Goal: Task Accomplishment & Management: Use online tool/utility

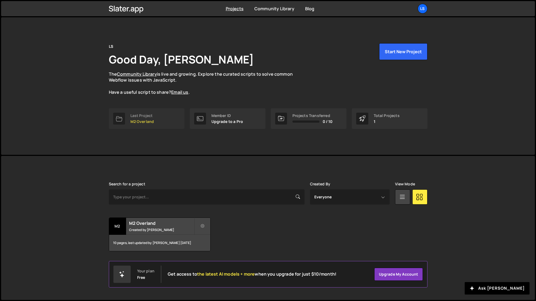
click at [137, 119] on p "M2 Overland" at bounding box center [142, 121] width 24 height 4
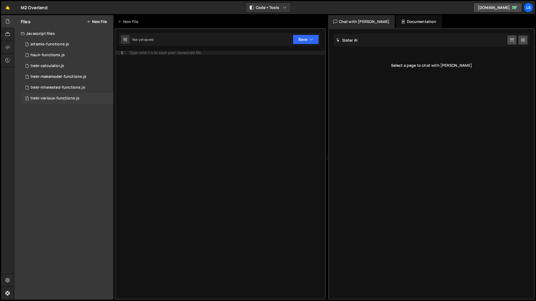
click at [61, 100] on div "trekr-various-functions.js" at bounding box center [55, 98] width 49 height 5
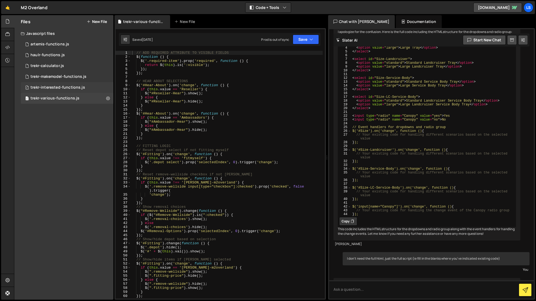
click at [62, 88] on div "trekr-interested-functions.js" at bounding box center [58, 87] width 55 height 5
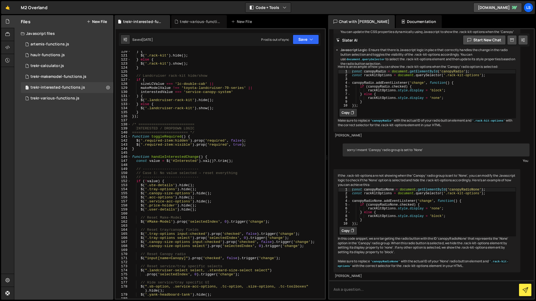
scroll to position [511, 0]
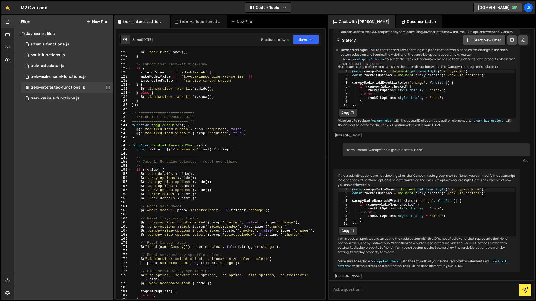
type textarea "$('.acc-options').hide();"
click at [196, 185] on div "$ ( '.rack-kit' ) . show ( ) ; } // Landcruiser rack-kit hide/show if ( sizeLCV…" at bounding box center [227, 178] width 192 height 256
drag, startPoint x: 191, startPoint y: 186, endPoint x: 141, endPoint y: 186, distance: 50.5
click at [141, 186] on div "$ ( '.rack-kit' ) . show ( ) ; } // Landcruiser rack-kit hide/show if ( sizeLCV…" at bounding box center [227, 178] width 192 height 256
click at [200, 188] on div "$ ( '.rack-kit' ) . show ( ) ; } // Landcruiser rack-kit hide/show if ( sizeLCV…" at bounding box center [227, 175] width 192 height 248
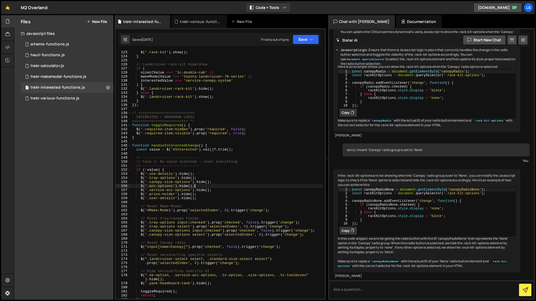
scroll to position [0, 0]
paste textarea "$('.acc-options').hide();"
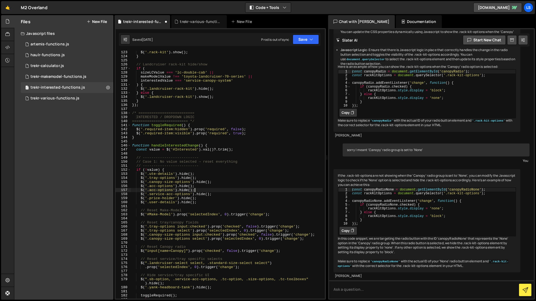
click at [152, 190] on div "$ ( '.rack-kit' ) . show ( ) ; } // Landcruiser rack-kit hide/show if ( sizeLCV…" at bounding box center [227, 178] width 192 height 256
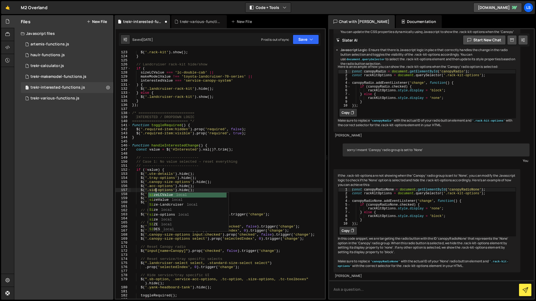
scroll to position [0, 2]
click at [208, 189] on div "$ ( '.rack-kit' ) . show ( ) ; } // Landcruiser rack-kit hide/show if ( sizeLCV…" at bounding box center [227, 178] width 192 height 256
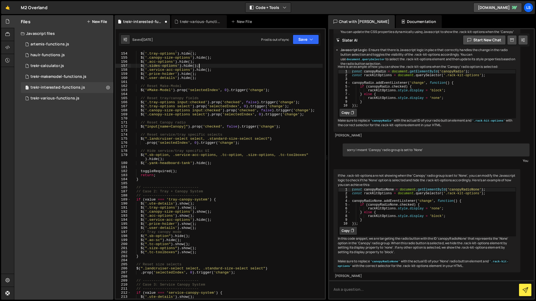
scroll to position [635, 0]
drag, startPoint x: 197, startPoint y: 215, endPoint x: 140, endPoint y: 216, distance: 57.0
click at [140, 216] on div "$ ( '.ute-details' ) . hide ( ) ; $ ( '.tray-options' ) . hide ( ) ; $ ( '.cano…" at bounding box center [227, 176] width 192 height 256
type textarea "$('.acc-options').show();"
click at [199, 216] on div "$ ( '.ute-details' ) . hide ( ) ; $ ( '.tray-options' ) . hide ( ) ; $ ( '.cano…" at bounding box center [227, 175] width 192 height 248
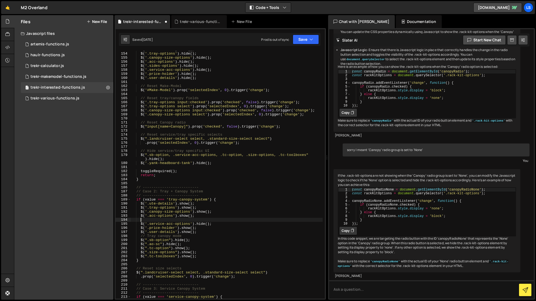
scroll to position [0, 0]
paste textarea "$('.acc-options').show();"
click at [151, 219] on div "$ ( '.ute-details' ) . hide ( ) ; $ ( '.tray-options' ) . hide ( ) ; $ ( '.cano…" at bounding box center [227, 176] width 192 height 256
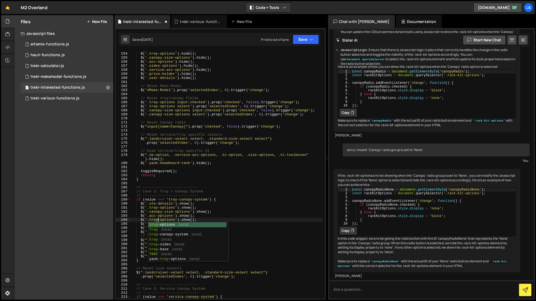
click at [154, 220] on div "$ ( '.ute-details' ) . hide ( ) ; $ ( '.tray-options' ) . hide ( ) ; $ ( '.cano…" at bounding box center [227, 176] width 192 height 256
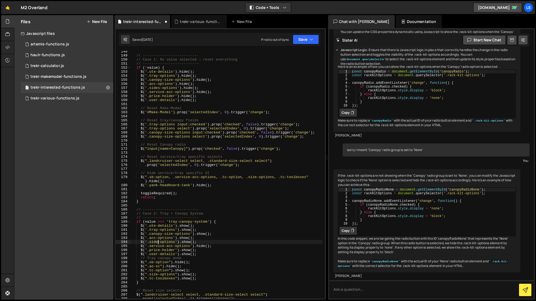
scroll to position [0, 2]
click at [171, 241] on div "// -------------------------- // Case 1: No value selected → reset everything /…" at bounding box center [227, 177] width 192 height 256
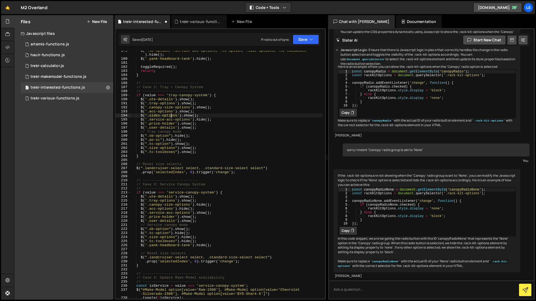
scroll to position [739, 0]
drag, startPoint x: 198, startPoint y: 208, endPoint x: 141, endPoint y: 208, distance: 56.7
click at [141, 208] on div "$ ( ".sb-option, .service-acc-options, .tc-option, .size-options, .tc-toolboxes…" at bounding box center [227, 179] width 192 height 260
type textarea "$('.acc-options').hide();"
click at [200, 209] on div "$ ( ".sb-option, .service-acc-options, .tc-option, .size-options, .tc-toolboxes…" at bounding box center [227, 175] width 192 height 248
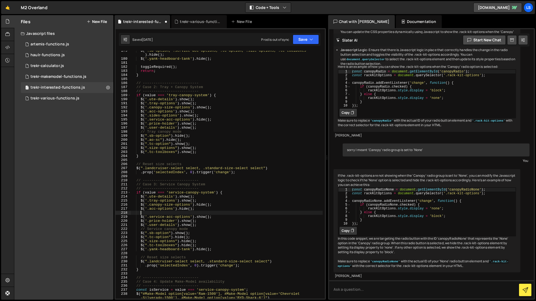
scroll to position [0, 0]
paste textarea "$('.acc-options').hide();"
click at [151, 213] on div "$ ( ".sb-option, .service-acc-options, .tc-option, .size-options, .tc-toolboxes…" at bounding box center [227, 179] width 192 height 260
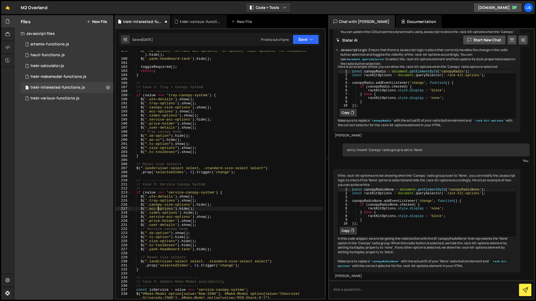
click at [159, 207] on div "$ ( ".sb-option, .service-acc-options, .tc-option, .size-options, .tc-toolboxes…" at bounding box center [227, 179] width 192 height 260
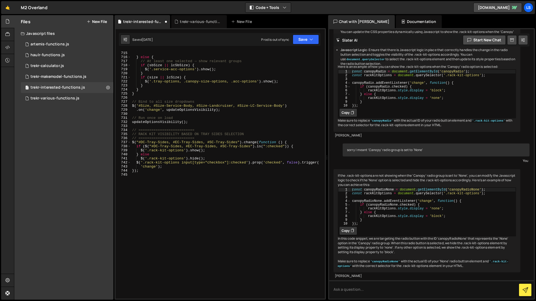
scroll to position [2993, 0]
click at [308, 40] on button "Save" at bounding box center [306, 40] width 26 height 10
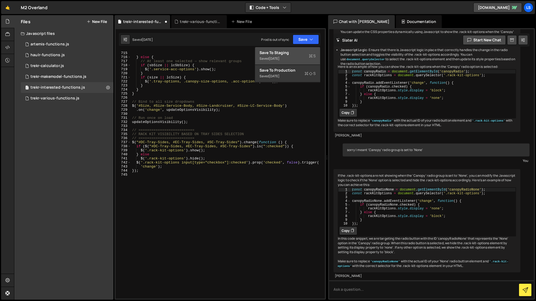
click at [286, 52] on div "Save to Staging S" at bounding box center [288, 52] width 56 height 5
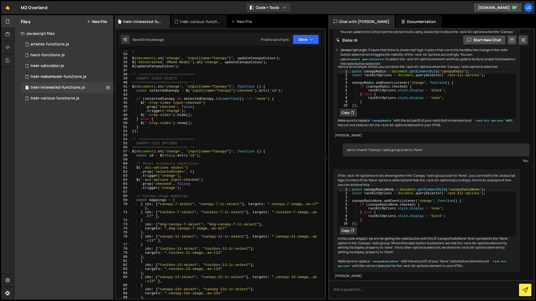
scroll to position [128, 0]
drag, startPoint x: 140, startPoint y: 171, endPoint x: 124, endPoint y: 172, distance: 15.9
click at [124, 172] on div ".prop('selectedIndex', 0) 32 33 34 35 36 37 38 39 40 41 42 43 44 45 46 47 48 49…" at bounding box center [220, 175] width 209 height 248
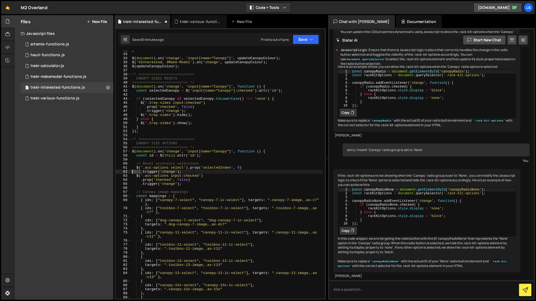
drag, startPoint x: 140, startPoint y: 171, endPoint x: 126, endPoint y: 171, distance: 14.6
click at [126, 171] on div "$('.acc-options select').prop('selectedIndex', 0) 32 33 34 35 36 37 38 39 40 41…" at bounding box center [220, 175] width 209 height 248
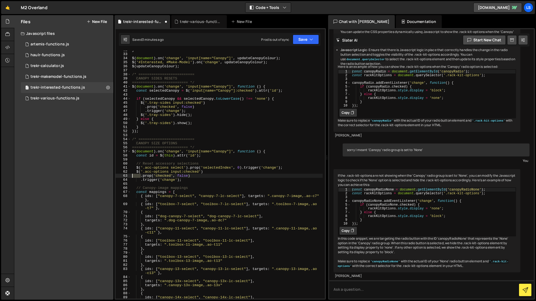
drag, startPoint x: 140, startPoint y: 176, endPoint x: 127, endPoint y: 176, distance: 13.8
click at [127, 176] on div "$('.acc-options select').prop('selectedIndex', 0).trigger('change'); 32 33 34 3…" at bounding box center [220, 175] width 209 height 248
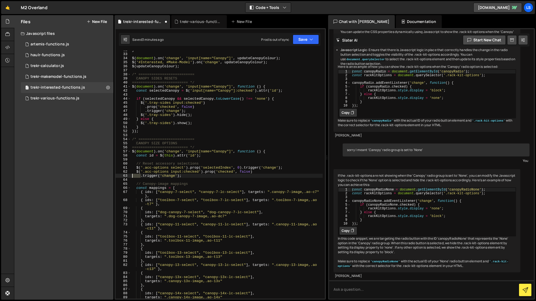
drag, startPoint x: 141, startPoint y: 176, endPoint x: 126, endPoint y: 176, distance: 14.3
click at [126, 176] on div "$('.acc-options input:checked').prop('checked', false) 32 33 34 35 36 37 38 39 …" at bounding box center [220, 175] width 209 height 248
type textarea "$('.acc-options input:checked').prop('checked', false).trigger('change');"
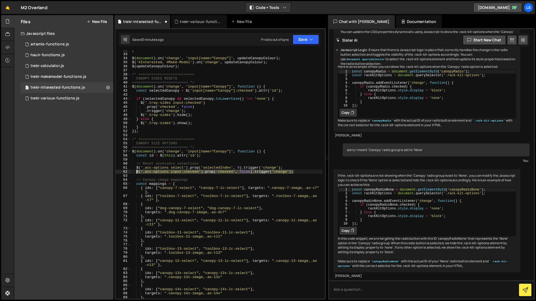
drag, startPoint x: 295, startPoint y: 171, endPoint x: 136, endPoint y: 172, distance: 158.8
click at [136, 172] on div "} $ ( document ) . on ( 'change' , 'input[name="Canopy"]' , updateCanopyColour …" at bounding box center [227, 176] width 192 height 256
click at [295, 171] on div "Debug Explain Copy" at bounding box center [309, 173] width 29 height 9
click at [295, 171] on div "Debug Explain Copy trekr-interested-functions.js trekr-various-functions.js New…" at bounding box center [220, 157] width 211 height 285
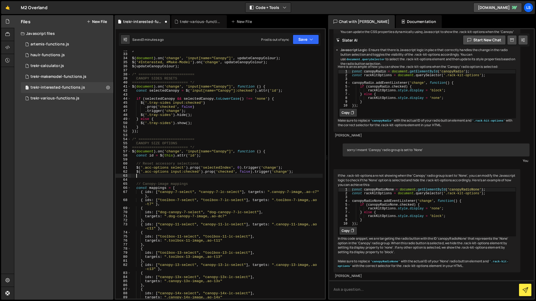
paste textarea "$('.acc-options input:checked').prop('checked', false).trigger('change');"
click at [148, 176] on div "} $ ( document ) . on ( 'change' , 'input[name="Canopy"]' , updateCanopyColour …" at bounding box center [227, 176] width 192 height 256
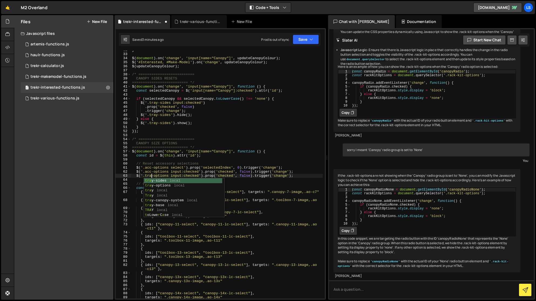
scroll to position [0, 1]
click at [150, 176] on div "} $ ( document ) . on ( 'change' , 'input[name="Canopy"]' , updateCanopyColour …" at bounding box center [227, 176] width 192 height 256
click at [301, 175] on div "} $ ( document ) . on ( 'change' , 'input[name="Canopy"]' , updateCanopyColour …" at bounding box center [227, 176] width 192 height 256
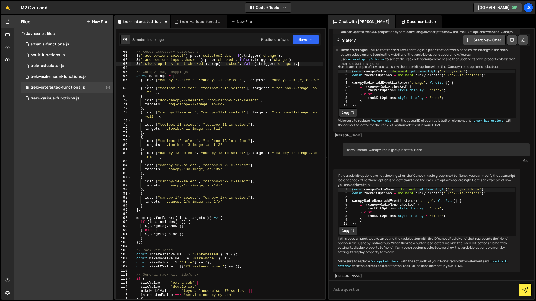
scroll to position [191, 0]
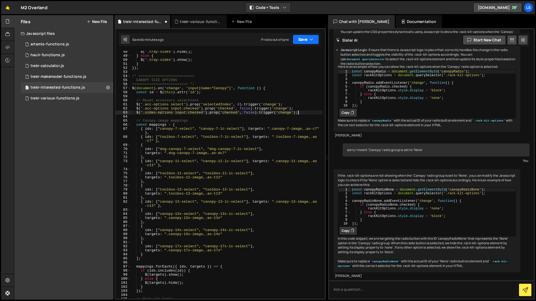
type textarea "$('.sides-options input:checked').prop('checked', false).trigger('change');"
click at [304, 39] on button "Save" at bounding box center [306, 40] width 26 height 10
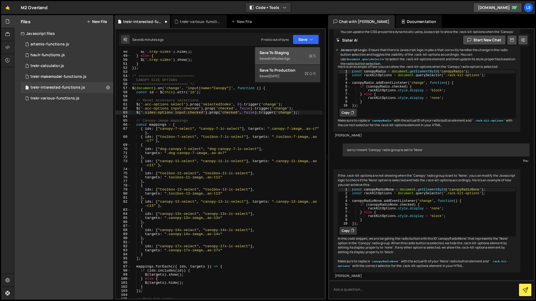
click at [282, 53] on div "Save to Staging S" at bounding box center [288, 52] width 56 height 5
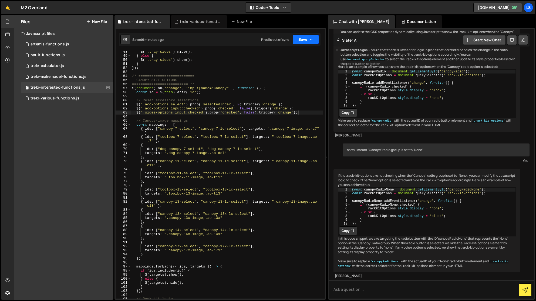
click at [300, 38] on button "Save" at bounding box center [306, 40] width 26 height 10
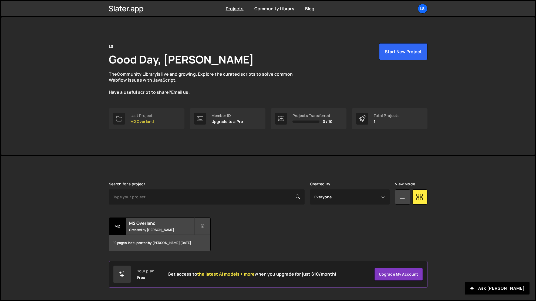
click at [140, 113] on div "Last Project" at bounding box center [142, 115] width 24 height 4
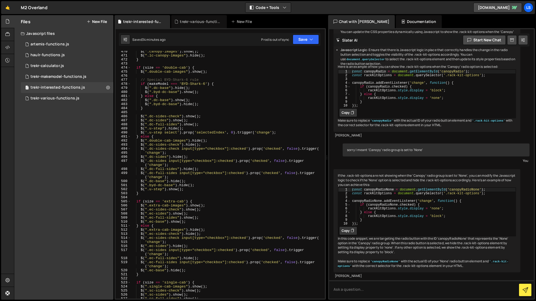
scroll to position [1913, 0]
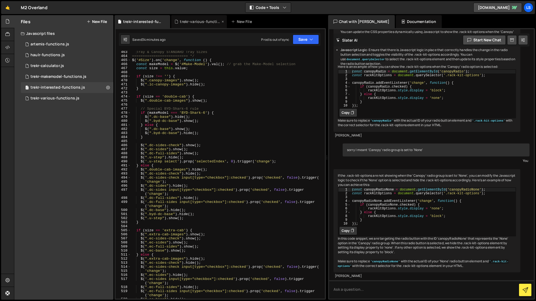
click at [197, 24] on div "trekr-various-functions.js" at bounding box center [200, 21] width 41 height 5
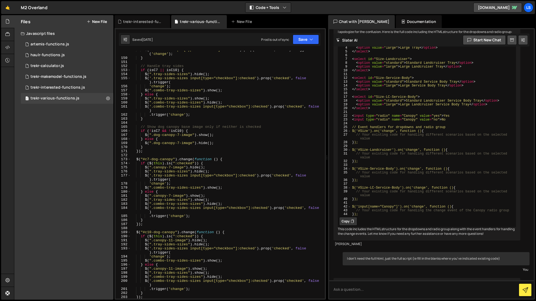
scroll to position [621, 0]
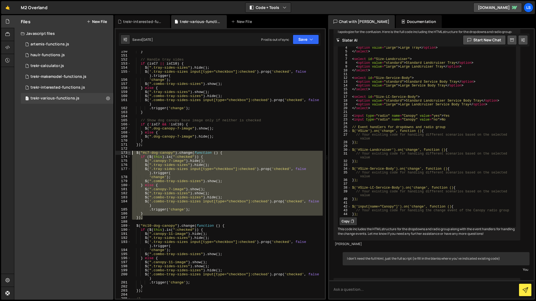
drag, startPoint x: 140, startPoint y: 214, endPoint x: 128, endPoint y: 152, distance: 63.5
click at [128, 152] on div "}); 150 151 152 153 154 155 156 157 158 159 160 161 162 163 164 165 166 167 168…" at bounding box center [220, 175] width 209 height 248
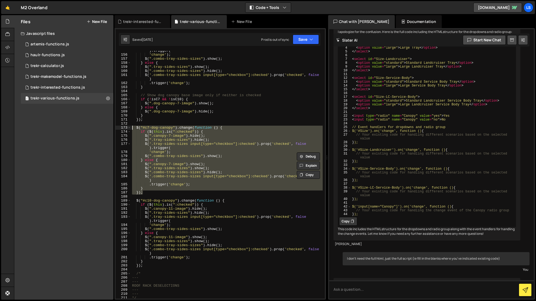
scroll to position [713, 0]
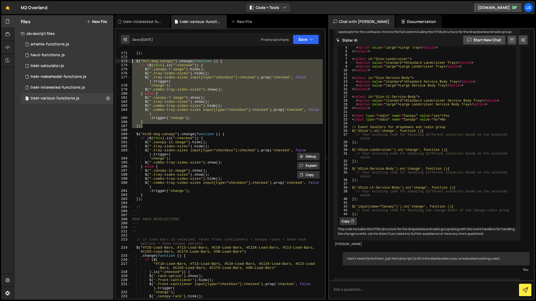
click at [153, 200] on div "} }) ; $ ( "#c7-dog-canopy" ) . change ( function ( ) { if ( $ ( this ) . is ( …" at bounding box center [227, 177] width 192 height 260
type textarea "});"
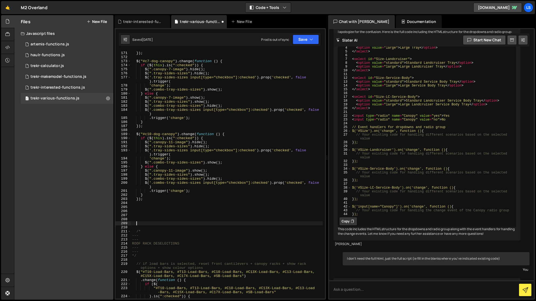
paste textarea "});"
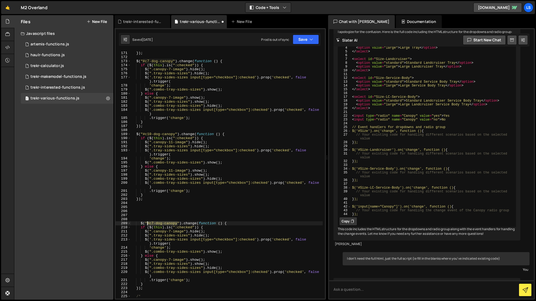
drag, startPoint x: 177, startPoint y: 223, endPoint x: 148, endPoint y: 223, distance: 29.7
click at [148, 223] on div "} }) ; $ ( "#c7-dog-canopy" ) . change ( function ( ) { if ( $ ( this ) . is ( …" at bounding box center [227, 175] width 192 height 256
drag, startPoint x: 184, startPoint y: 232, endPoint x: 153, endPoint y: 232, distance: 30.8
click at [153, 232] on div "} }) ; $ ( "#c7-dog-canopy" ) . change ( function ( ) { if ( $ ( this ) . is ( …" at bounding box center [227, 175] width 192 height 256
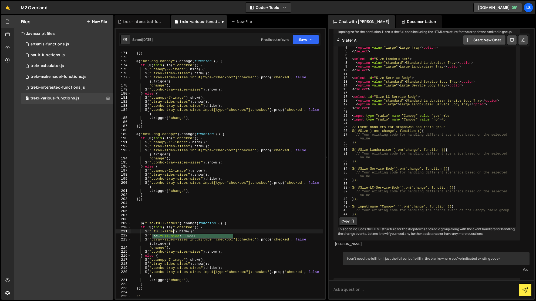
scroll to position [0, 3]
click at [186, 231] on div "} }) ; $ ( "#c7-dog-canopy" ) . change ( function ( ) { if ( $ ( this ) . is ( …" at bounding box center [227, 175] width 192 height 256
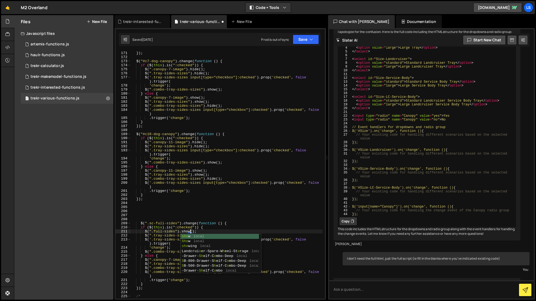
scroll to position [0, 4]
click at [161, 242] on div "} }) ; $ ( "#c7-dog-canopy" ) . change ( function ( ) { if ( $ ( this ) . is ( …" at bounding box center [227, 175] width 192 height 256
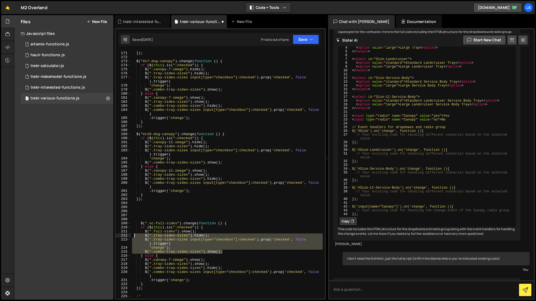
drag, startPoint x: 228, startPoint y: 251, endPoint x: 134, endPoint y: 237, distance: 94.8
click at [134, 237] on div "} }) ; $ ( "#c7-dog-canopy" ) . change ( function ( ) { if ( $ ( this ) . is ( …" at bounding box center [227, 175] width 192 height 256
type textarea "$(".tray-sides-sizes").hide(); $('.tray-sides-sizes input[type="checkbox"]:chec…"
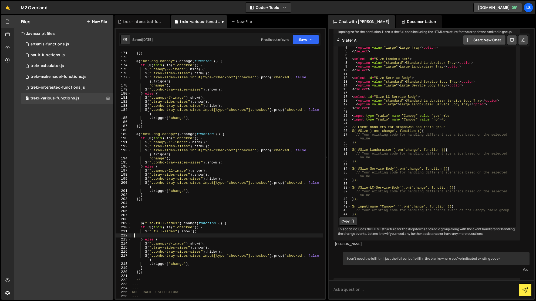
scroll to position [0, 0]
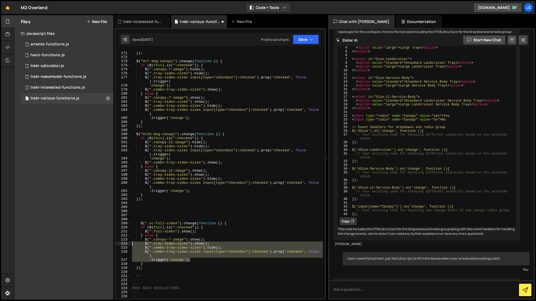
drag, startPoint x: 195, startPoint y: 261, endPoint x: 124, endPoint y: 244, distance: 72.8
click at [124, 244] on div "$(".full-sides").show(); 170 171 172 173 174 175 176 177 178 179 180 181 182 18…" at bounding box center [220, 175] width 209 height 248
type textarea "$(".tray-sides-sizes").show(); $(".combo-tray-sides-sizes").hide();"
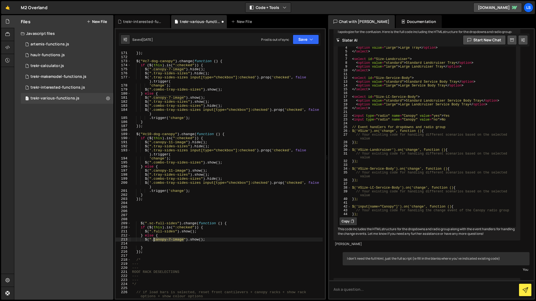
drag, startPoint x: 184, startPoint y: 239, endPoint x: 154, endPoint y: 240, distance: 29.7
click at [154, 240] on div "} }) ; $ ( "#c7-dog-canopy" ) . change ( function ( ) { if ( $ ( this ) . is ( …" at bounding box center [227, 177] width 192 height 260
click at [185, 240] on div "} }) ; $ ( "#c7-dog-canopy" ) . change ( function ( ) { if ( $ ( this ) . is ( …" at bounding box center [227, 177] width 192 height 260
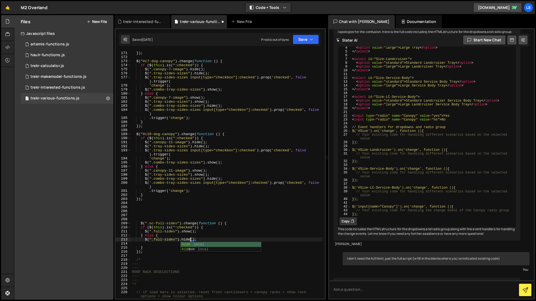
scroll to position [0, 4]
click at [191, 232] on div "} }) ; $ ( "#c7-dog-canopy" ) . change ( function ( ) { if ( $ ( this ) . is ( …" at bounding box center [227, 177] width 192 height 260
click at [301, 41] on button "Save" at bounding box center [306, 40] width 26 height 10
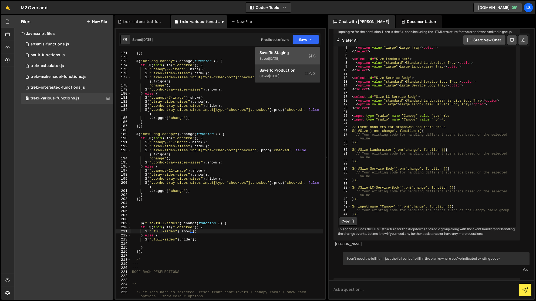
click at [287, 56] on div "Saved [DATE]" at bounding box center [288, 58] width 56 height 6
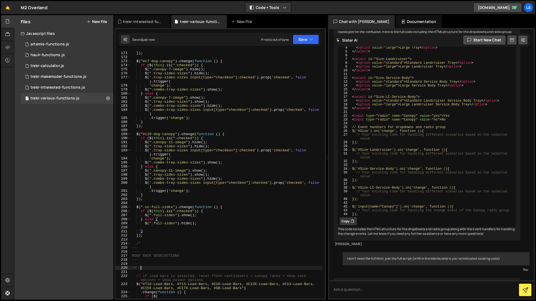
scroll to position [0, 0]
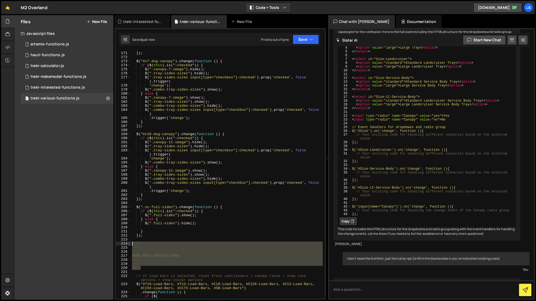
drag, startPoint x: 142, startPoint y: 268, endPoint x: 129, endPoint y: 244, distance: 27.2
click at [129, 244] on div "*/ 170 171 172 173 174 175 176 177 178 179 180 181 182 183 184 185 186 187 188 …" at bounding box center [220, 175] width 209 height 248
type textarea "/* ---"
click at [142, 202] on div "} }) ; $ ( "#c7-dog-canopy" ) . change ( function ( ) { if ( $ ( this ) . is ( …" at bounding box center [227, 177] width 192 height 260
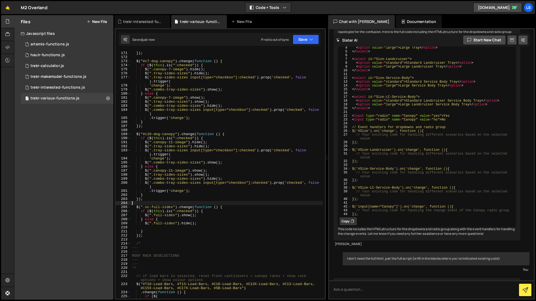
scroll to position [0, 0]
paste textarea "*/"
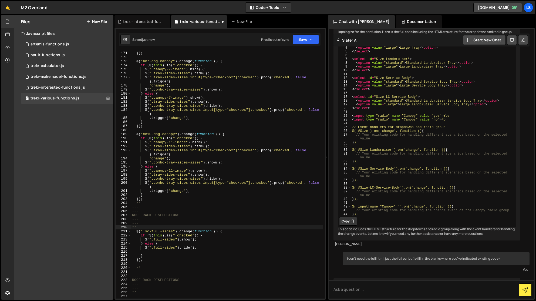
click at [147, 198] on div "} }) ; $ ( "#c7-dog-canopy" ) . change ( function ( ) { if ( $ ( this ) . is ( …" at bounding box center [227, 177] width 192 height 260
type textarea "});"
click at [302, 39] on button "Save" at bounding box center [306, 40] width 26 height 10
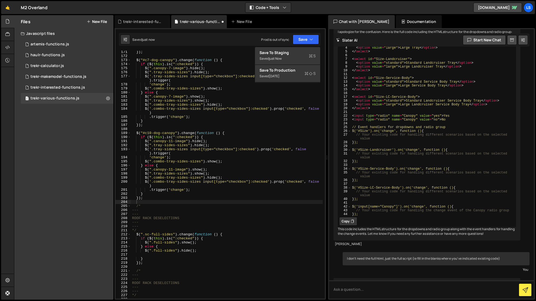
click at [168, 217] on div "}) ; $ ( "#c7-dog-canopy" ) . change ( function ( ) { if ( $ ( this ) . is ( ":…" at bounding box center [227, 180] width 192 height 260
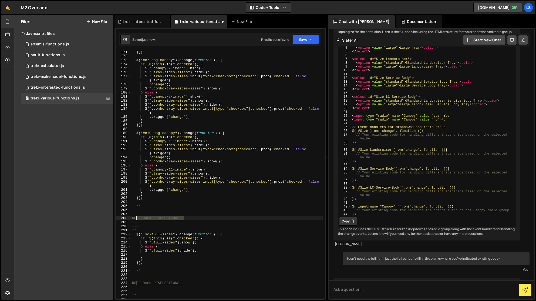
drag, startPoint x: 186, startPoint y: 217, endPoint x: 136, endPoint y: 217, distance: 50.8
click at [136, 217] on div "}) ; $ ( "#c7-dog-canopy" ) . change ( function ( ) { if ( $ ( this ) . is ( ":…" at bounding box center [227, 180] width 192 height 260
click at [304, 36] on button "Save" at bounding box center [306, 40] width 26 height 10
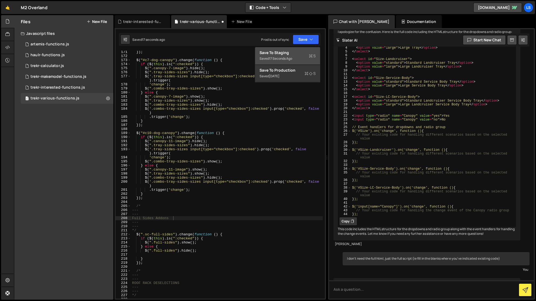
click at [290, 51] on div "Save to Staging S" at bounding box center [288, 52] width 56 height 5
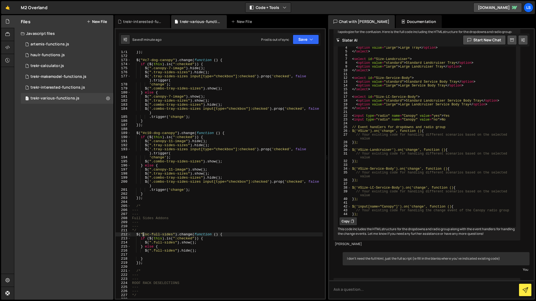
click at [143, 235] on div "}) ; $ ( "#c7-dog-canopy" ) . change ( function ( ) { if ( $ ( this ) . is ( ":…" at bounding box center [227, 180] width 192 height 260
drag, startPoint x: 172, startPoint y: 235, endPoint x: 144, endPoint y: 235, distance: 28.4
click at [143, 235] on div "}) ; $ ( "#c7-dog-canopy" ) . change ( function ( ) { if ( $ ( this ) . is ( ":…" at bounding box center [227, 180] width 192 height 260
paste textarea "C15X-SC-Tray-S"
click at [143, 234] on div "}) ; $ ( "#c7-dog-canopy" ) . change ( function ( ) { if ( $ ( this ) . is ( ":…" at bounding box center [227, 180] width 192 height 260
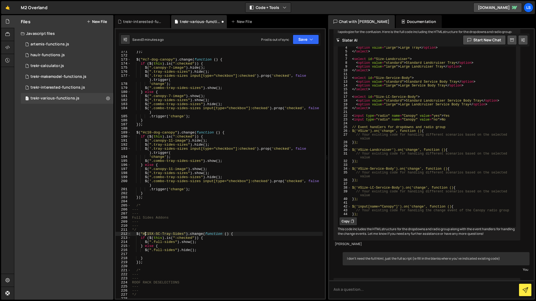
scroll to position [715, 0]
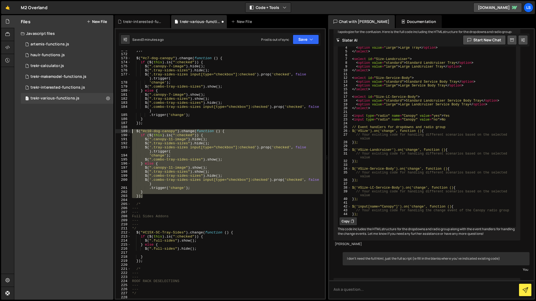
drag, startPoint x: 143, startPoint y: 197, endPoint x: 124, endPoint y: 130, distance: 69.0
click at [124, 130] on div "$("#C15X-SC-Tray-Sides").change(function () { 171 172 173 174 175 176 177 178 1…" at bounding box center [220, 175] width 209 height 248
click at [147, 227] on div "}) ; $ ( "#c7-dog-canopy" ) . change ( function ( ) { if ( $ ( this ) . is ( ":…" at bounding box center [227, 178] width 192 height 260
type textarea "*/"
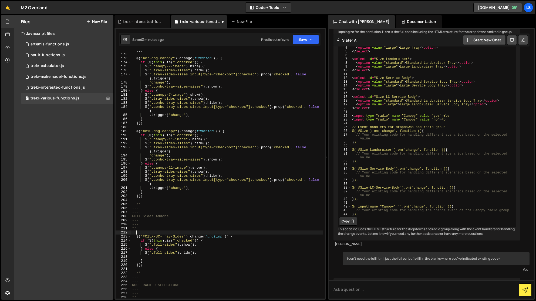
scroll to position [0, 0]
paste textarea "});"
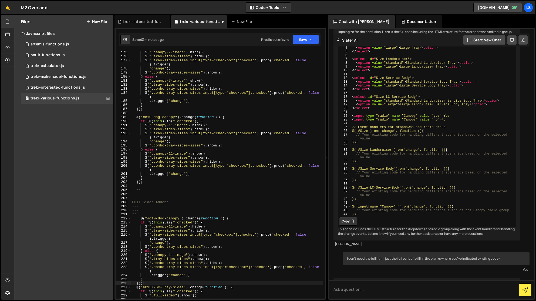
scroll to position [766, 0]
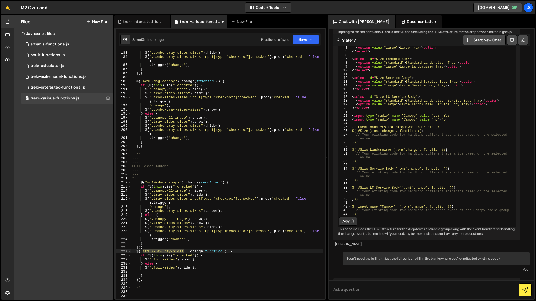
drag, startPoint x: 183, startPoint y: 251, endPoint x: 143, endPoint y: 252, distance: 40.0
click at [143, 252] on div "$ ( ".tray-sides-sizes" ) . show ( ) ; $ ( ".combo-tray-sides-sizes" ) . hide (…" at bounding box center [227, 175] width 192 height 256
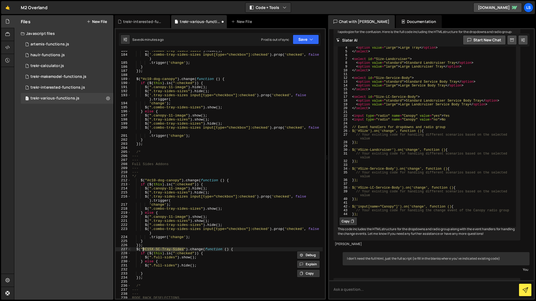
scroll to position [768, 0]
drag, startPoint x: 179, startPoint y: 180, endPoint x: 147, endPoint y: 179, distance: 32.4
click at [147, 179] on div "$ ( ".combo-tray-sides-sizes" ) . hide ( ) ; $ ( '.combo-tray-sides-sizes input…" at bounding box center [227, 176] width 192 height 256
paste textarea "C15X-SC-Tray-Sides"
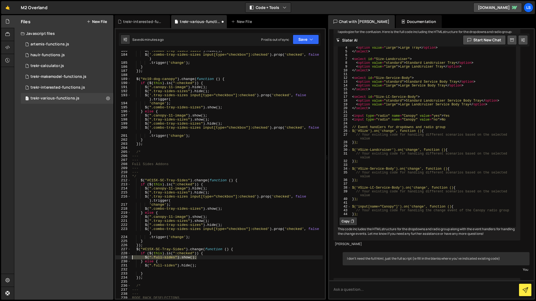
drag, startPoint x: 194, startPoint y: 257, endPoint x: 122, endPoint y: 256, distance: 72.1
click at [122, 256] on div "$("#C15X-SC-Tray-Sides").change(function () { 183 184 185 186 187 188 189 190 1…" at bounding box center [220, 175] width 209 height 248
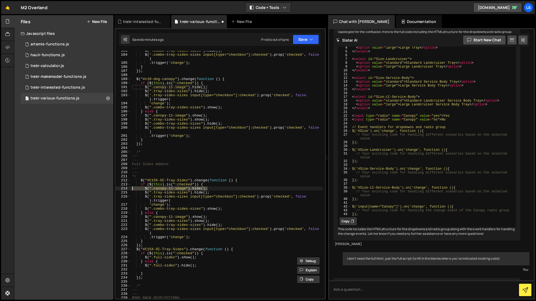
drag, startPoint x: 210, startPoint y: 189, endPoint x: 123, endPoint y: 187, distance: 87.0
click at [123, 187] on div "$(".full-sides").show(); 183 184 185 186 187 188 189 190 191 192 193 194 195 19…" at bounding box center [220, 175] width 209 height 248
paste textarea "full-sides").show"
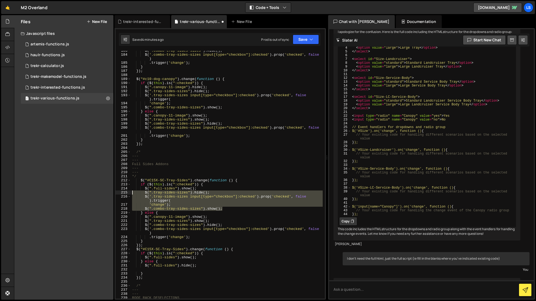
drag, startPoint x: 227, startPoint y: 209, endPoint x: 127, endPoint y: 193, distance: 100.9
click at [127, 193] on div "$(".full-sides").show(); 183 184 185 186 187 188 189 190 191 192 193 194 195 19…" at bounding box center [220, 175] width 209 height 248
type textarea "$(".tray-sides-sizes").hide(); $('.tray-sides-sizes input[type="checkbox"]:chec…"
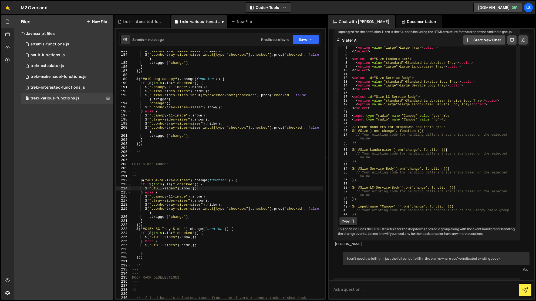
type textarea "$(".full-sides").show();"
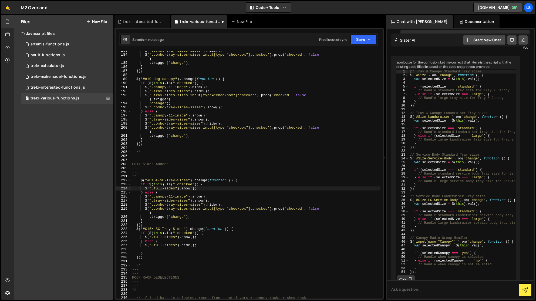
scroll to position [9009, 0]
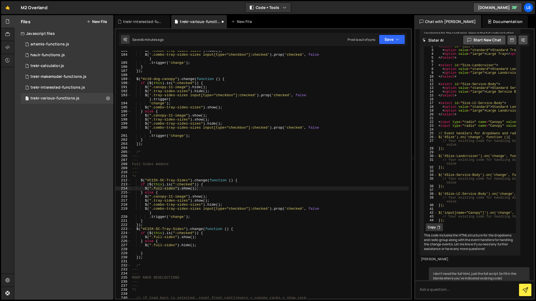
drag, startPoint x: 326, startPoint y: 156, endPoint x: 410, endPoint y: 153, distance: 84.1
click at [410, 153] on div "Files New File Javascript files 1 artemis-functions.js 0 1 haulr-functions.js 0…" at bounding box center [275, 157] width 522 height 285
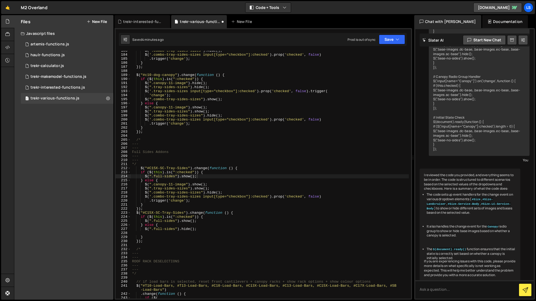
scroll to position [9714, 0]
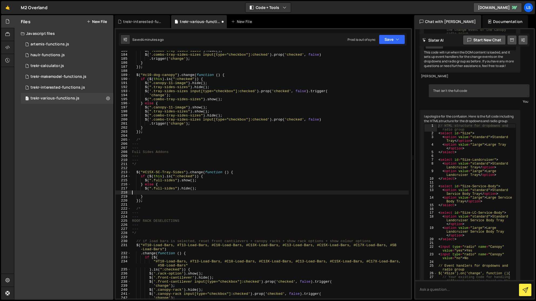
click at [158, 193] on div "$ ( ".combo-tray-sides-sizes" ) . hide ( ) ; $ ( '.combo-tray-sides-sizes input…" at bounding box center [270, 177] width 278 height 256
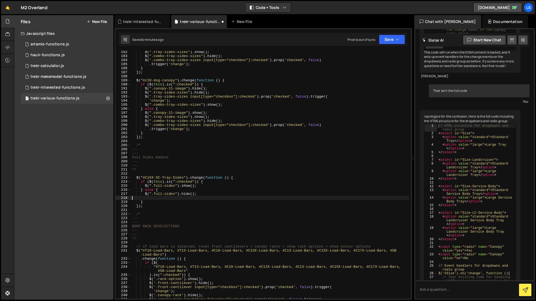
scroll to position [731, 0]
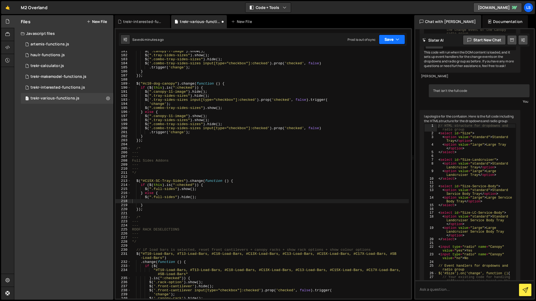
click at [388, 40] on button "Save" at bounding box center [392, 40] width 26 height 10
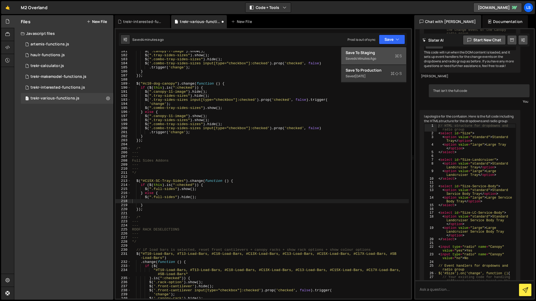
click at [364, 52] on div "Save to Staging S" at bounding box center [374, 52] width 56 height 5
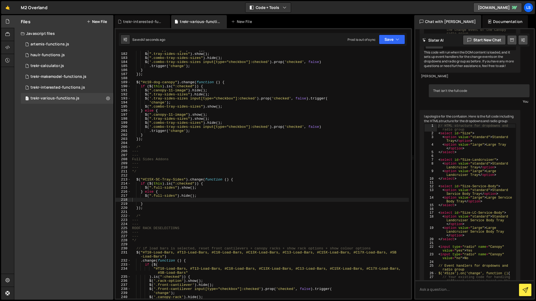
scroll to position [732, 0]
drag, startPoint x: 196, startPoint y: 197, endPoint x: 152, endPoint y: 197, distance: 44.3
click at [152, 197] on div "$ ( ".canopy-7-image" ) . show ( ) ; $ ( ".tray-sides-sizes" ) . show ( ) ; $ (…" at bounding box center [270, 176] width 278 height 256
drag, startPoint x: 149, startPoint y: 132, endPoint x: 127, endPoint y: 130, distance: 22.0
click at [127, 130] on div "$(".full-sides").[PERSON_NAME](); 181 182 183 184 185 186 187 188 189 190 191 1…" at bounding box center [263, 175] width 295 height 248
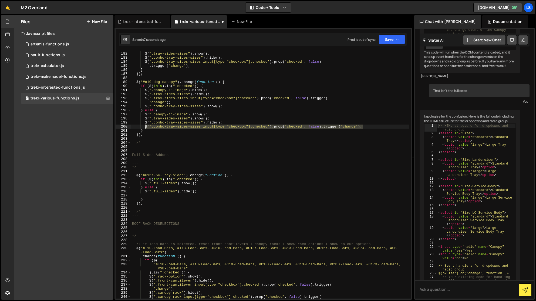
drag, startPoint x: 364, startPoint y: 127, endPoint x: 145, endPoint y: 127, distance: 218.8
click at [145, 127] on div "$ ( ".canopy-7-image" ) . show ( ) ; $ ( ".tray-sides-sizes" ) . show ( ) ; $ (…" at bounding box center [270, 176] width 278 height 256
click at [202, 193] on div "$ ( ".canopy-7-image" ) . show ( ) ; $ ( ".tray-sides-sizes" ) . show ( ) ; $ (…" at bounding box center [270, 176] width 278 height 256
type textarea "$(".full-sides").hide();"
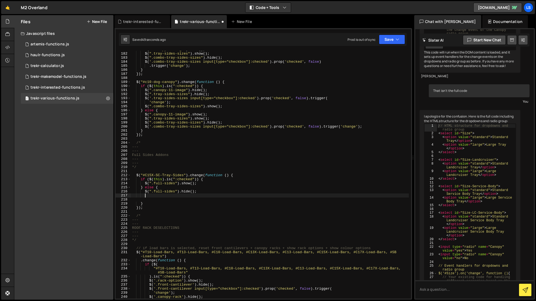
scroll to position [0, 1]
paste textarea "$('.combo-tray-sides-sizes input[type="checkbox"]:checked').prop('checked', fal…"
drag, startPoint x: 175, startPoint y: 192, endPoint x: 153, endPoint y: 192, distance: 21.6
click at [153, 192] on div "$ ( ".canopy-7-image" ) . show ( ) ; $ ( ".tray-sides-sizes" ) . show ( ) ; $ (…" at bounding box center [270, 176] width 278 height 256
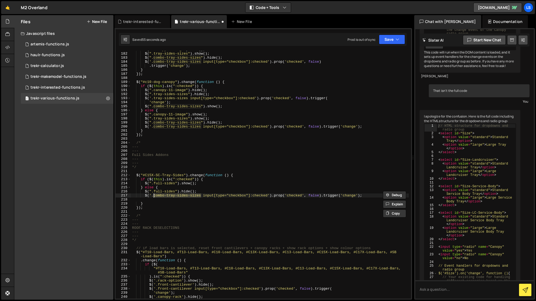
drag, startPoint x: 200, startPoint y: 196, endPoint x: 157, endPoint y: 199, distance: 43.4
click at [153, 197] on div "$ ( ".canopy-7-image" ) . show ( ) ; $ ( ".tray-sides-sizes" ) . show ( ) ; $ (…" at bounding box center [270, 176] width 278 height 256
paste textarea "full-sid"
click at [183, 174] on div "$ ( ".canopy-7-image" ) . show ( ) ; $ ( ".tray-sides-sizes" ) . show ( ) ; $ (…" at bounding box center [270, 176] width 278 height 256
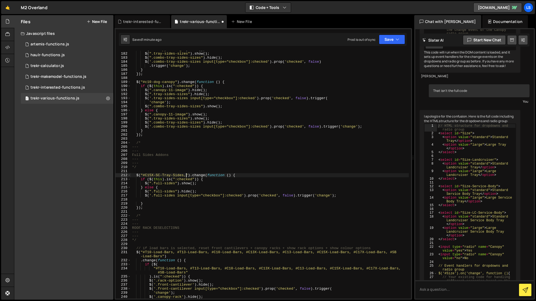
scroll to position [0, 4]
paste textarea "C13X-DC-Tray-Sides"
click at [188, 175] on div "$ ( ".canopy-7-image" ) . show ( ) ; $ ( ".tray-sides-sizes" ) . show ( ) ; $ (…" at bounding box center [270, 176] width 278 height 256
drag, startPoint x: 189, startPoint y: 175, endPoint x: 143, endPoint y: 175, distance: 45.1
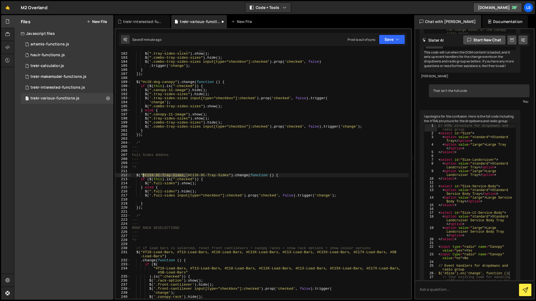
click at [143, 175] on div "$ ( ".canopy-7-image" ) . show ( ) ; $ ( ".tray-sides-sizes" ) . show ( ) ; $ (…" at bounding box center [270, 176] width 278 height 256
click at [183, 176] on div "$ ( ".canopy-7-image" ) . show ( ) ; $ ( ".tray-sides-sizes" ) . show ( ) ; $ (…" at bounding box center [270, 176] width 278 height 256
paste textarea "#C15X-SC-Tray-Sides,"
click at [194, 175] on div "$ ( ".canopy-7-image" ) . show ( ) ; $ ( ".tray-sides-sizes" ) . show ( ) ; $ (…" at bounding box center [270, 176] width 278 height 256
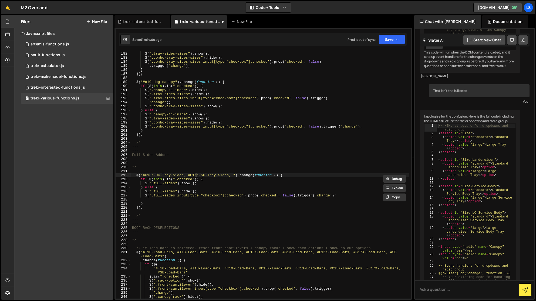
scroll to position [0, 5]
click at [204, 175] on div "$ ( ".canopy-7-image" ) . show ( ) ; $ ( ".tray-sides-sizes" ) . show ( ) ; $ (…" at bounding box center [270, 176] width 278 height 256
click at [201, 175] on div "$ ( ".canopy-7-image" ) . show ( ) ; $ ( ".tray-sides-sizes" ) . show ( ) ; $ (…" at bounding box center [270, 176] width 278 height 256
click at [230, 174] on div "$ ( ".canopy-7-image" ) . show ( ) ; $ ( ".tray-sides-sizes" ) . show ( ) ; $ (…" at bounding box center [270, 176] width 278 height 256
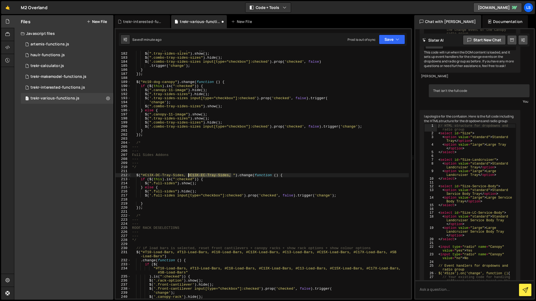
drag, startPoint x: 228, startPoint y: 175, endPoint x: 189, endPoint y: 175, distance: 38.6
click at [189, 175] on div "$ ( ".canopy-7-image" ) . show ( ) ; $ ( ".tray-sides-sizes" ) . show ( ) ; $ (…" at bounding box center [270, 176] width 278 height 256
click at [231, 176] on div "$ ( ".canopy-7-image" ) . show ( ) ; $ ( ".tray-sides-sizes" ) . show ( ) ; $ (…" at bounding box center [270, 175] width 278 height 248
paste textarea "#C13X-EC-Tray-Sides,"
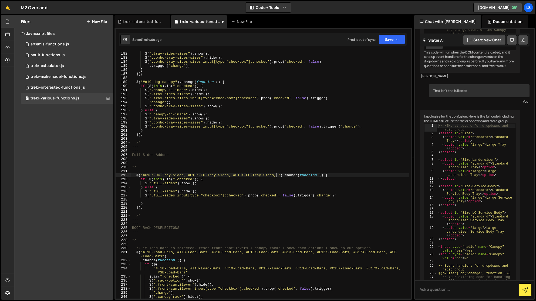
click at [247, 175] on div "$ ( ".canopy-7-image" ) . show ( ) ; $ ( ".tray-sides-sizes" ) . show ( ) ; $ (…" at bounding box center [270, 176] width 278 height 256
click at [271, 175] on div "$ ( ".canopy-7-image" ) . show ( ) ; $ ( ".tray-sides-sizes" ) . show ( ) ; $ (…" at bounding box center [270, 176] width 278 height 256
click at [276, 175] on div "$ ( ".canopy-7-image" ) . show ( ) ; $ ( ".tray-sides-sizes" ) . show ( ) ; $ (…" at bounding box center [270, 176] width 278 height 256
click at [387, 41] on button "Save" at bounding box center [392, 40] width 26 height 10
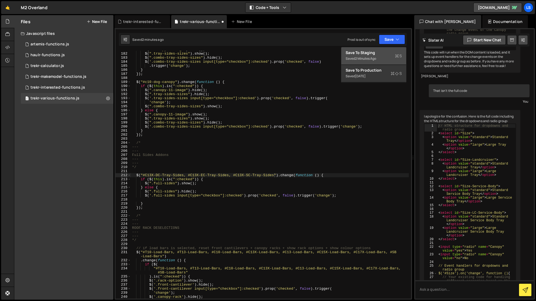
click at [351, 52] on div "Save to Staging S" at bounding box center [374, 52] width 56 height 5
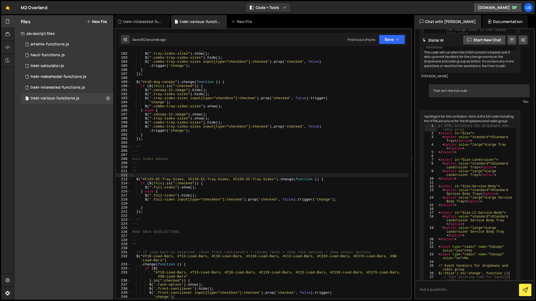
click at [275, 179] on div "$ ( ".canopy-7-image" ) . show ( ) ; $ ( ".tray-sides-sizes" ) . show ( ) ; $ (…" at bounding box center [270, 176] width 278 height 256
drag, startPoint x: 275, startPoint y: 179, endPoint x: 143, endPoint y: 179, distance: 131.5
click at [143, 179] on div "$ ( ".canopy-7-image" ) . show ( ) ; $ ( ".tray-sides-sizes" ) . show ( ) ; $ (…" at bounding box center [270, 176] width 278 height 256
click at [273, 179] on div "$ ( ".canopy-7-image" ) . show ( ) ; $ ( ".tray-sides-sizes" ) . show ( ) ; $ (…" at bounding box center [270, 175] width 278 height 248
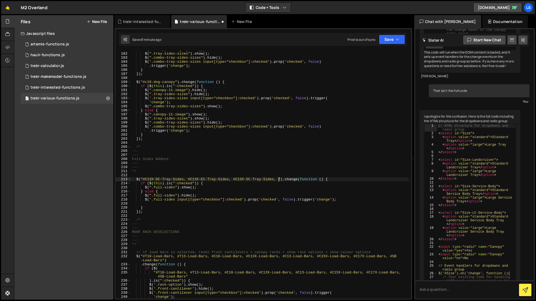
paste textarea "#C13X-DC-Tray-Sides, #C13X-EC-Tray-Sides, #C13X-SC-Tray-Sides"
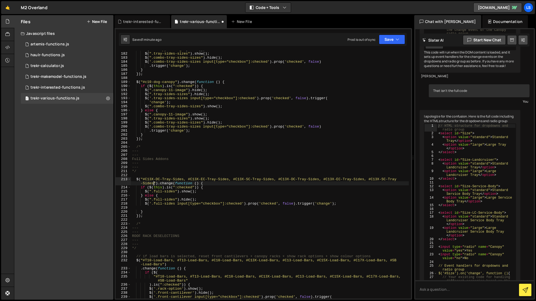
click at [287, 179] on div "$ ( ".canopy-7-image" ) . show ( ) ; $ ( ".tray-sides-sizes" ) . show ( ) ; $ (…" at bounding box center [270, 176] width 278 height 256
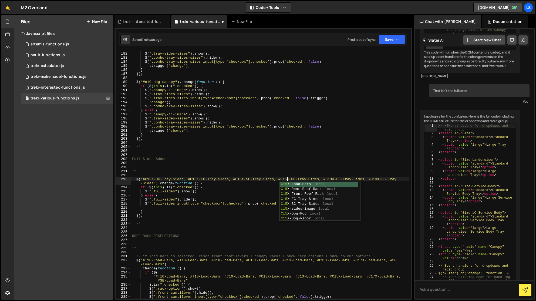
click at [333, 179] on div "$ ( ".canopy-7-image" ) . show ( ) ; $ ( ".tray-sides-sizes" ) . show ( ) ; $ (…" at bounding box center [270, 176] width 278 height 256
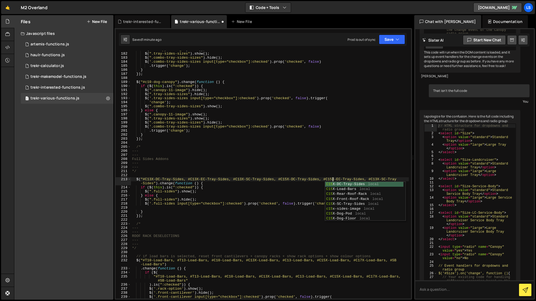
scroll to position [0, 15]
click at [356, 179] on div "$ ( ".canopy-7-image" ) . show ( ) ; $ ( ".tray-sides-sizes" ) . show ( ) ; $ (…" at bounding box center [270, 176] width 278 height 256
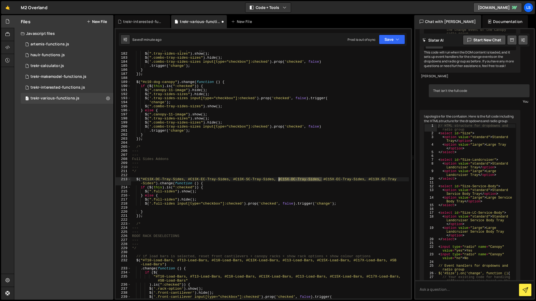
drag, startPoint x: 321, startPoint y: 180, endPoint x: 279, endPoint y: 180, distance: 42.7
click at [279, 180] on div "$ ( ".canopy-7-image" ) . show ( ) ; $ ( ".tray-sides-sizes" ) . show ( ) ; $ (…" at bounding box center [270, 176] width 278 height 256
click at [332, 180] on div "$ ( ".canopy-7-image" ) . show ( ) ; $ ( ".tray-sides-sizes" ) . show ( ) ; $ (…" at bounding box center [270, 176] width 278 height 256
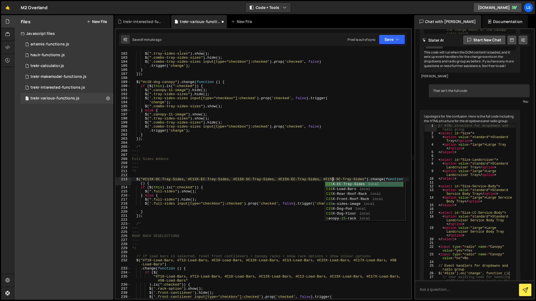
click at [339, 179] on div "$ ( ".canopy-7-image" ) . show ( ) ; $ ( ".tray-sides-sizes" ) . show ( ) ; $ (…" at bounding box center [270, 176] width 278 height 256
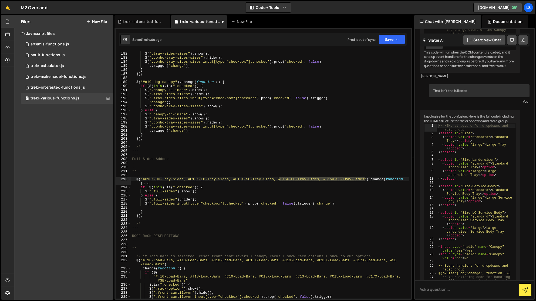
drag, startPoint x: 365, startPoint y: 179, endPoint x: 279, endPoint y: 179, distance: 86.4
click at [279, 179] on div "$ ( ".canopy-7-image" ) . show ( ) ; $ ( ".tray-sides-sizes" ) . show ( ) ; $ (…" at bounding box center [270, 176] width 278 height 256
click at [365, 180] on div "$ ( ".canopy-7-image" ) . show ( ) ; $ ( ".tray-sides-sizes" ) . show ( ) ; $ (…" at bounding box center [270, 175] width 278 height 248
paste textarea "#C15X-EC-Tray-Sides, #C15X-SC-Tray-Sides"
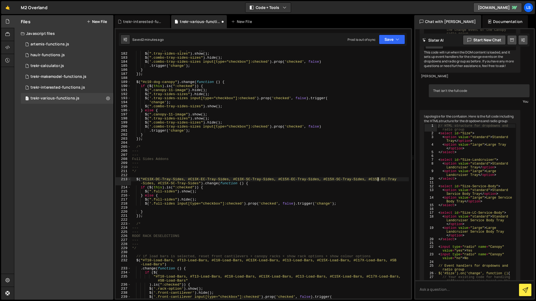
click at [377, 179] on div "$ ( ".canopy-7-image" ) . show ( ) ; $ ( ".tray-sides-sizes" ) . show ( ) ; $ (…" at bounding box center [270, 176] width 278 height 256
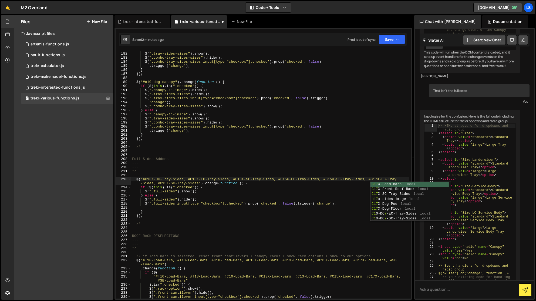
click at [166, 183] on div "$ ( ".canopy-7-image" ) . show ( ) ; $ ( ".tray-sides-sizes" ) . show ( ) ; $ (…" at bounding box center [270, 176] width 278 height 256
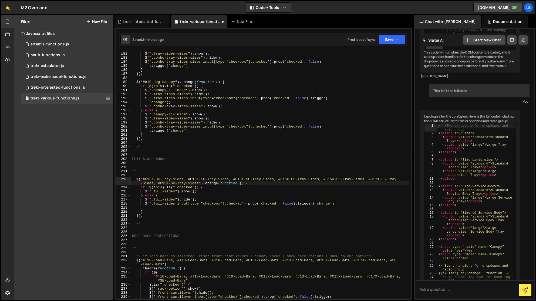
scroll to position [0, 22]
click at [253, 181] on div "$ ( ".canopy-7-image" ) . show ( ) ; $ ( ".tray-sides-sizes" ) . show ( ) ; $ (…" at bounding box center [270, 176] width 278 height 256
type textarea "$("#C13X-DC-Tray-Sides, #C13X-EC-Tray-Sides, #C13X-SC-Tray-Sides, #C15X-EC-Tray…"
click at [397, 41] on icon "button" at bounding box center [398, 39] width 4 height 5
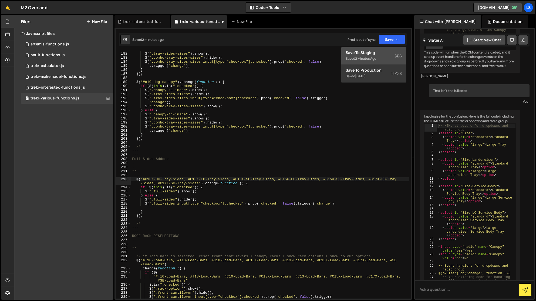
click at [371, 52] on div "Save to Staging S" at bounding box center [374, 52] width 56 height 5
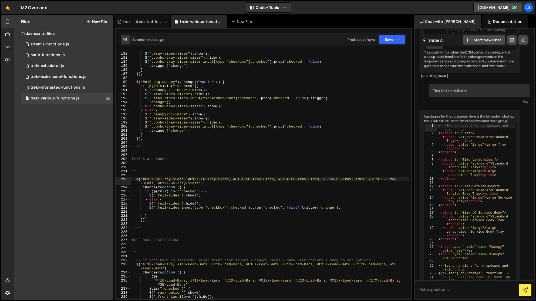
click at [145, 23] on div "trekr-interested-functions.js" at bounding box center [143, 21] width 41 height 5
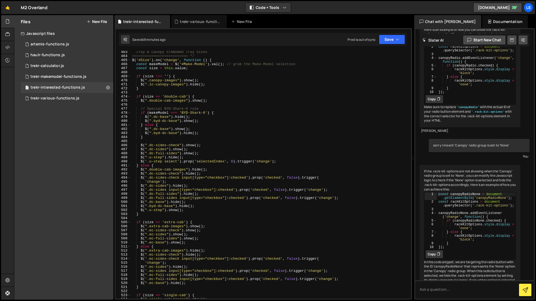
scroll to position [268, 0]
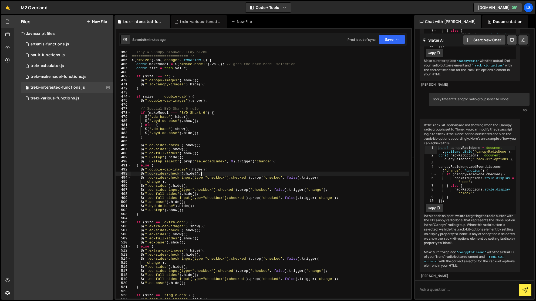
click at [252, 173] on div "Tray & Canopy STANDARD Tray Sizes ========================== */ $ ( '#Size' ) .…" at bounding box center [270, 178] width 278 height 256
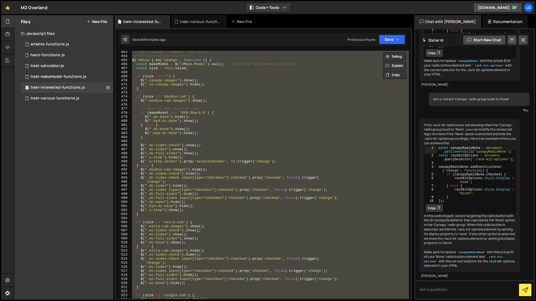
click at [252, 173] on div "Tray & Canopy STANDARD Tray Sizes ========================== */ $ ( '#Size' ) .…" at bounding box center [270, 175] width 278 height 248
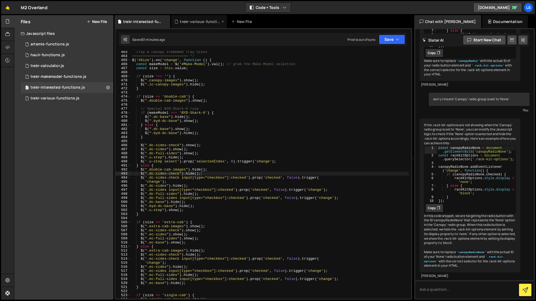
click at [223, 21] on icon at bounding box center [223, 21] width 4 height 5
click at [197, 131] on div "Tray & Canopy STANDARD Tray Sizes ========================== */ $ ( '#Size' ) .…" at bounding box center [270, 178] width 278 height 256
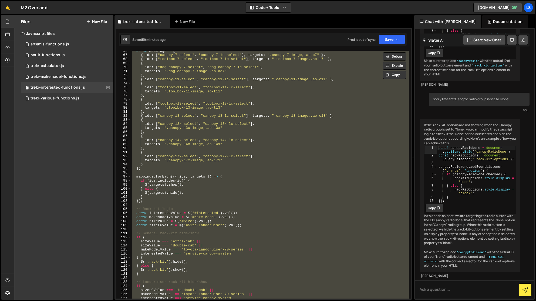
scroll to position [322, 0]
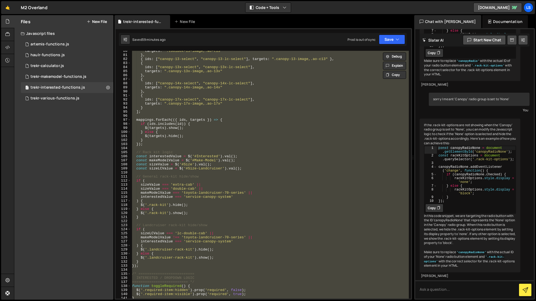
click at [229, 164] on div "targets : ".toolbox-13-image,.ao-t13" } , { ids : [ "canopy-13-select" , "canop…" at bounding box center [270, 175] width 278 height 248
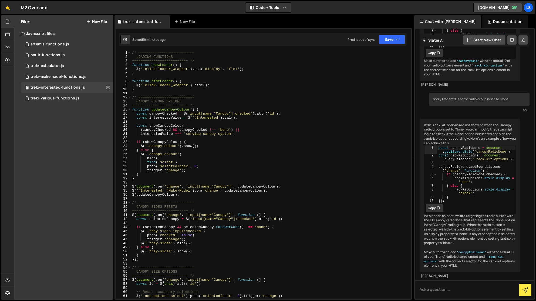
scroll to position [61, 0]
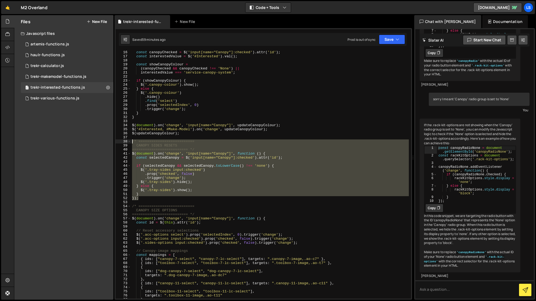
drag, startPoint x: 140, startPoint y: 199, endPoint x: 123, endPoint y: 141, distance: 60.4
click at [123, 141] on div "const sizeValue = $('#Size').[PERSON_NAME](); 16 17 18 19 20 21 22 23 24 25 26 …" at bounding box center [263, 175] width 295 height 248
click at [151, 199] on div "const canopyChecked = $ ( 'input[name="Canopy"]:checked' ) . attr ( 'id' ) ; co…" at bounding box center [270, 175] width 278 height 248
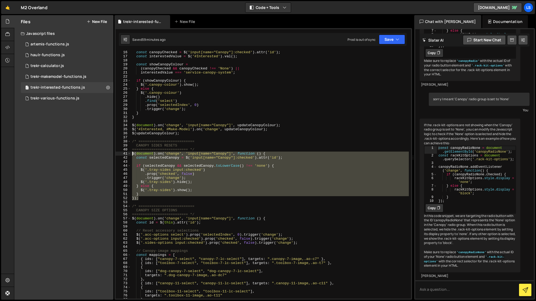
drag, startPoint x: 140, startPoint y: 198, endPoint x: 122, endPoint y: 153, distance: 49.3
click at [122, 153] on div "}); 16 17 18 19 20 21 22 23 24 25 26 27 28 29 30 31 32 33 34 35 36 37 38 39 40 …" at bounding box center [263, 175] width 295 height 248
click at [138, 197] on div "const canopyChecked = $ ( 'input[name="Canopy"]:checked' ) . attr ( 'id' ) ; co…" at bounding box center [270, 175] width 278 height 248
drag, startPoint x: 138, startPoint y: 198, endPoint x: 126, endPoint y: 152, distance: 47.6
click at [126, 152] on div "}); 16 17 18 19 20 21 22 23 24 25 26 27 28 29 30 31 32 33 34 35 36 37 38 39 40 …" at bounding box center [263, 175] width 295 height 248
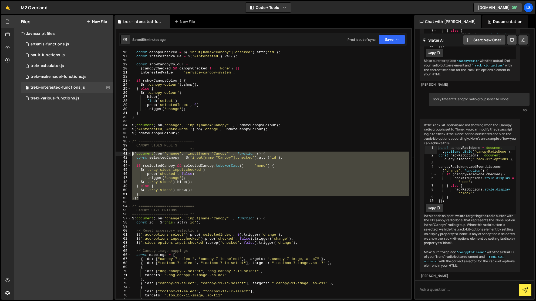
type textarea "$(document).on('change', 'input[name="Canopy"]', function () { const selectedCa…"
paste textarea
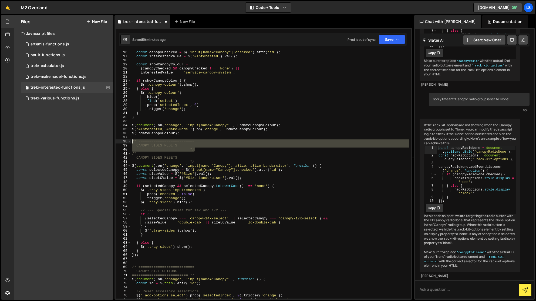
drag, startPoint x: 200, startPoint y: 149, endPoint x: 122, endPoint y: 142, distance: 78.4
click at [122, 142] on div "16 17 18 19 20 21 22 23 24 25 26 27 28 29 30 31 32 33 34 35 36 37 38 39 40 41 4…" at bounding box center [263, 175] width 295 height 248
type textarea "/* ========================== CANOPY SIDES RESETS"
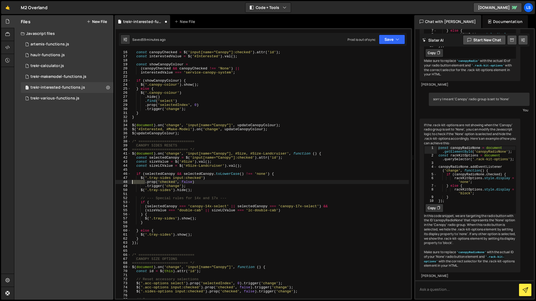
drag, startPoint x: 145, startPoint y: 182, endPoint x: 131, endPoint y: 182, distance: 14.0
click at [131, 182] on div "16 17 18 19 20 21 22 23 24 25 26 27 28 29 30 31 32 33 34 35 36 37 38 39 40 41 4…" at bounding box center [263, 175] width 295 height 248
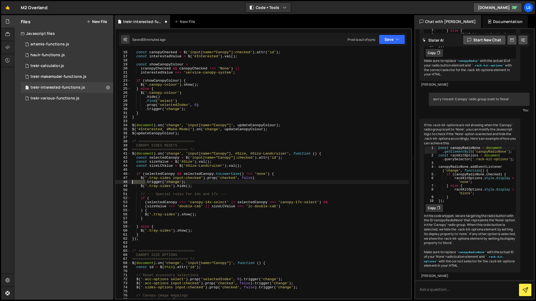
drag, startPoint x: 145, startPoint y: 182, endPoint x: 129, endPoint y: 182, distance: 16.2
click at [129, 182] on div "$('.tray-sides input:checked').prop('checked', false) 16 17 18 19 20 21 22 23 2…" at bounding box center [263, 175] width 295 height 248
type textarea "$('.tray-sides input:checked').prop('checked', false).trigger('change');"
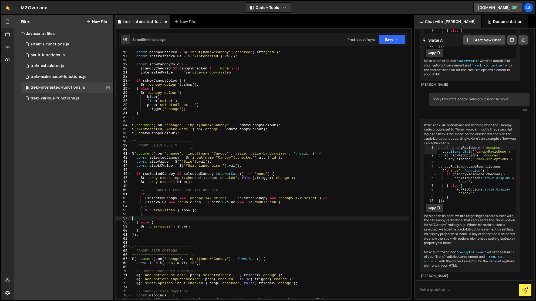
click at [145, 218] on div "const canopyChecked = $ ( 'input[name="Canopy"]:checked' ) . attr ( 'id' ) ; co…" at bounding box center [270, 178] width 278 height 256
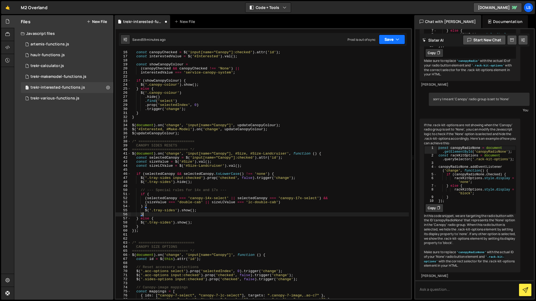
click at [386, 41] on button "Save" at bounding box center [392, 40] width 26 height 10
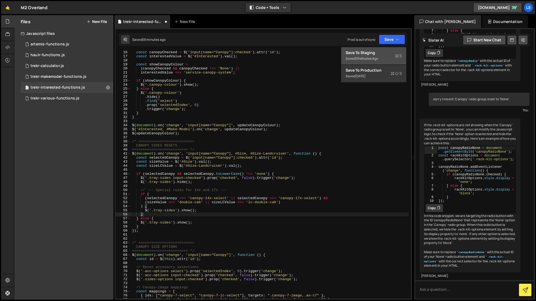
click at [355, 57] on div "Saved 59 minutes ago" at bounding box center [374, 58] width 56 height 6
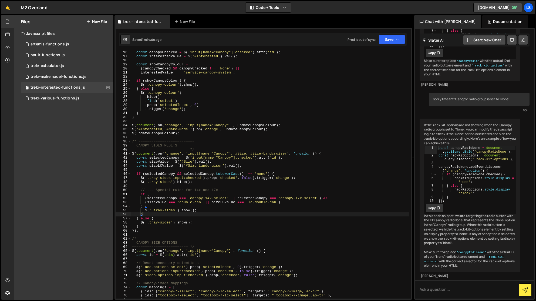
click at [198, 210] on div "const canopyChecked = $ ( 'input[name="Canopy"]:checked' ) . attr ( 'id' ) ; co…" at bounding box center [270, 178] width 278 height 256
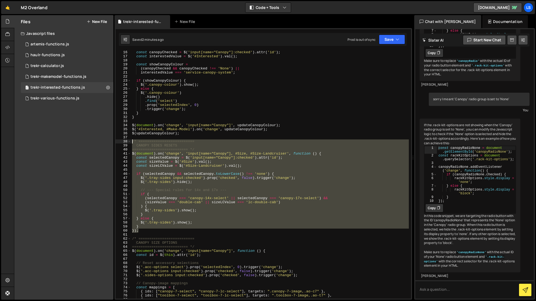
drag, startPoint x: 140, startPoint y: 233, endPoint x: 123, endPoint y: 142, distance: 92.6
click at [123, 142] on div "$('.tray-sides').show(); 16 17 18 19 20 21 22 23 24 25 26 27 28 29 30 31 32 33 …" at bounding box center [263, 175] width 295 height 248
paste textarea "});"
type textarea "});"
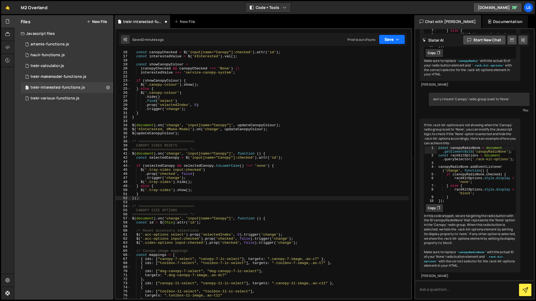
click at [384, 39] on button "Save" at bounding box center [392, 40] width 26 height 10
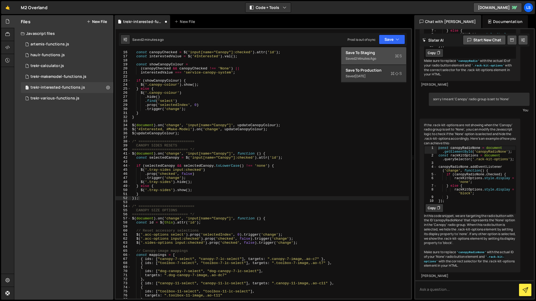
click at [370, 59] on div "2 minutes ago" at bounding box center [365, 58] width 21 height 5
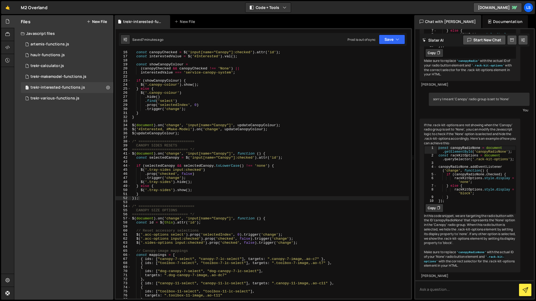
click at [145, 199] on div "const canopyChecked = $ ( 'input[name="Canopy"]:checked' ) . attr ( 'id' ) ; co…" at bounding box center [270, 178] width 278 height 256
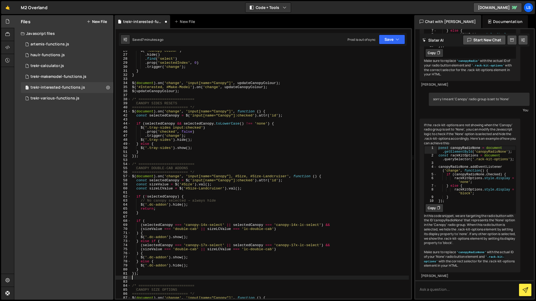
scroll to position [103, 0]
click at [177, 168] on div "$ ( '.canopy-colour' ) . hide ( ) . find ( 'select' ) . prop ( 'selectedIndex' …" at bounding box center [270, 177] width 278 height 256
click at [394, 41] on button "Save" at bounding box center [392, 40] width 26 height 10
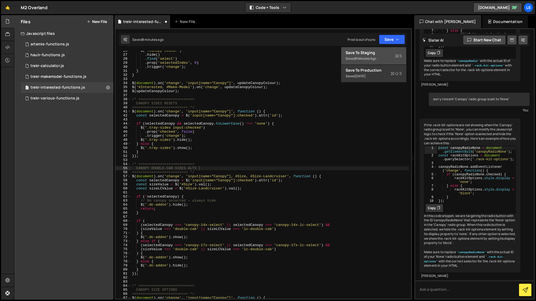
click at [369, 55] on div "Save to Staging S" at bounding box center [374, 52] width 56 height 5
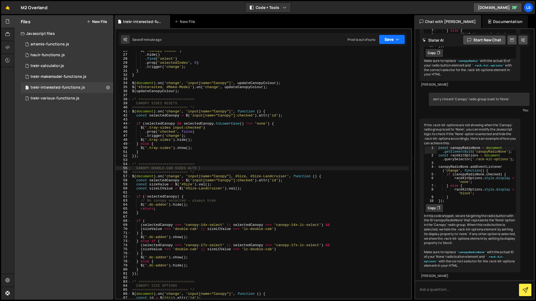
click at [393, 38] on button "Save" at bounding box center [392, 40] width 26 height 10
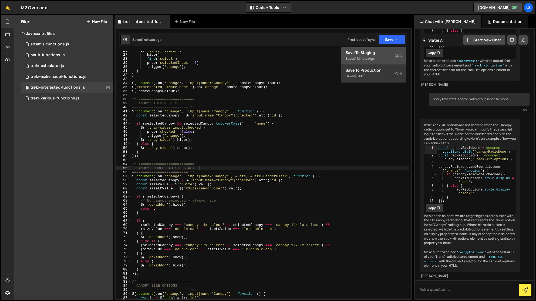
click at [369, 52] on div "Save to Staging S" at bounding box center [374, 52] width 56 height 5
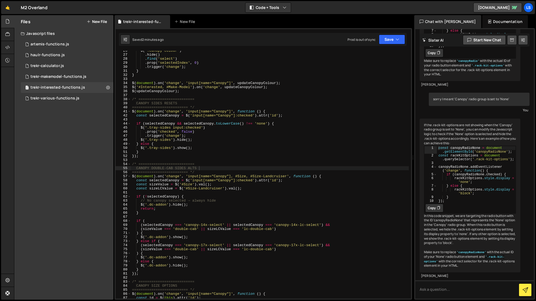
scroll to position [105, 0]
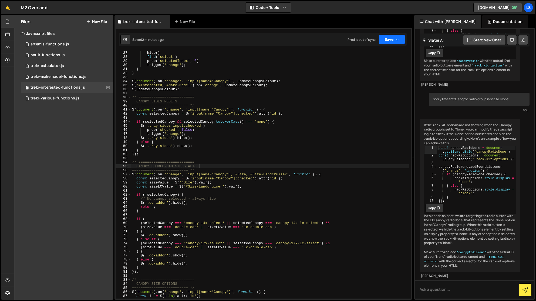
click at [387, 42] on button "Save" at bounding box center [392, 40] width 26 height 10
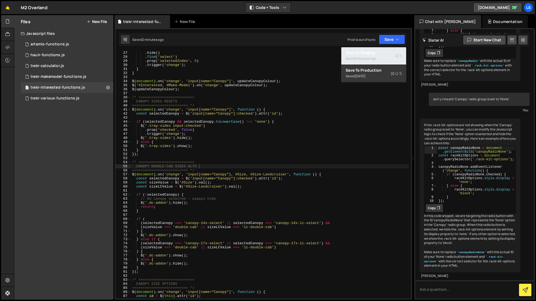
click at [367, 57] on div "2 minutes ago" at bounding box center [365, 58] width 21 height 5
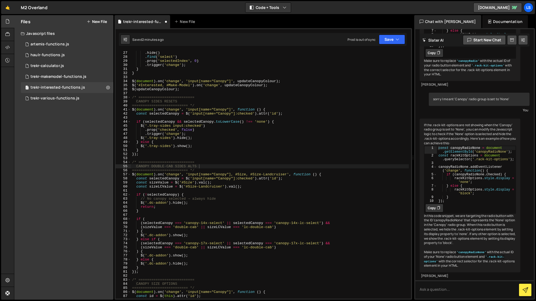
scroll to position [105, 0]
click at [197, 110] on div "$ ( '.canopy-colour' ) . hide ( ) . find ( 'select' ) . prop ( 'selectedIndex' …" at bounding box center [270, 175] width 278 height 256
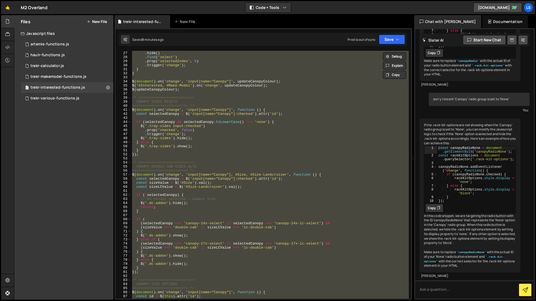
click at [246, 184] on div "$ ( '.canopy-colour' ) . hide ( ) . find ( 'select' ) . prop ( 'selectedIndex' …" at bounding box center [270, 175] width 278 height 248
type textarea "const sizeValue = $('#Size').val();"
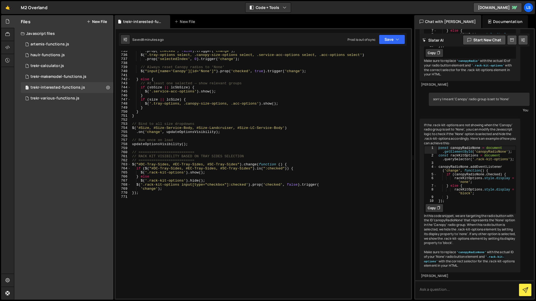
scroll to position [2983, 0]
click at [140, 195] on div ". prop ( 'checked' , false ) . trigger ( 'change' ) ; $ ( '.tray-options select…" at bounding box center [270, 177] width 278 height 256
paste textarea "});"
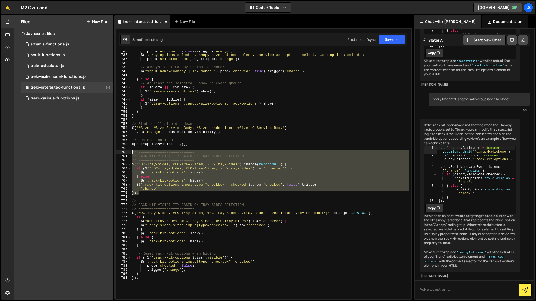
drag, startPoint x: 140, startPoint y: 194, endPoint x: 124, endPoint y: 151, distance: 45.8
click at [124, 151] on div "}); 735 736 737 738 739 740 741 742 743 744 745 746 747 748 749 750 751 752 753…" at bounding box center [263, 175] width 295 height 248
type textarea "// ========================== // RACK KIT VISIBILITY BASED ON TRAY SIDES SELECT…"
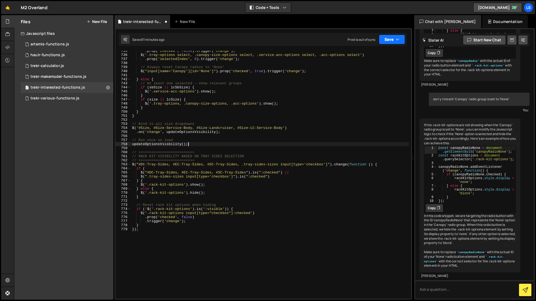
click at [382, 39] on button "Save" at bounding box center [392, 40] width 26 height 10
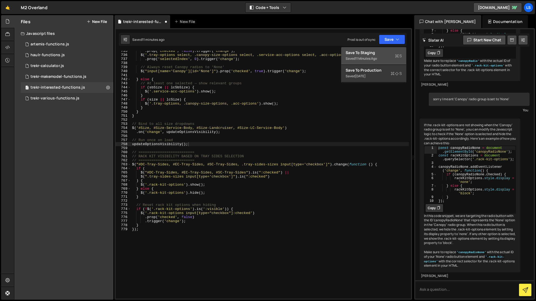
click at [355, 57] on div "Saved 11 minutes ago" at bounding box center [374, 58] width 56 height 6
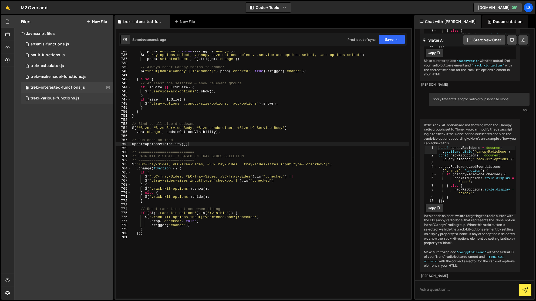
click at [59, 99] on div "trekr-various-functions.js" at bounding box center [55, 98] width 49 height 5
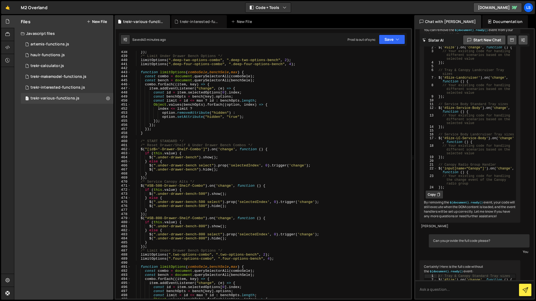
scroll to position [1981, 0]
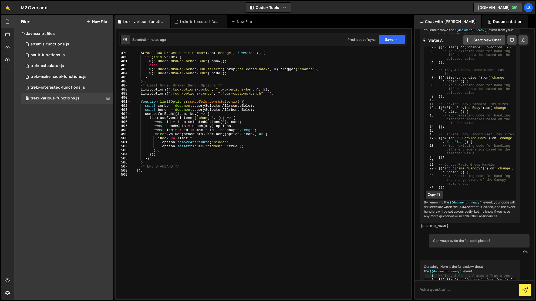
drag, startPoint x: 59, startPoint y: 86, endPoint x: 99, endPoint y: 104, distance: 43.3
click at [59, 86] on div "trekr-interested-functions.js" at bounding box center [58, 87] width 55 height 5
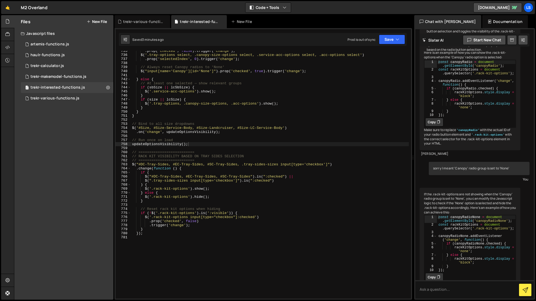
scroll to position [268, 0]
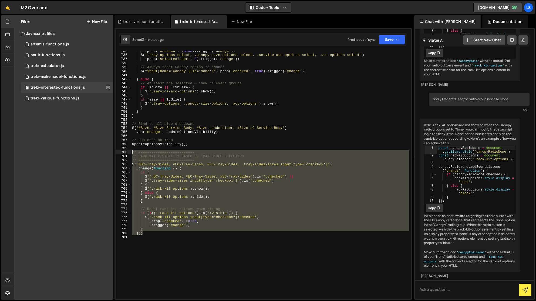
drag, startPoint x: 137, startPoint y: 229, endPoint x: 119, endPoint y: 153, distance: 77.9
click at [119, 153] on div "}); 735 736 737 738 739 740 741 742 743 744 745 746 747 748 749 750 751 752 753…" at bounding box center [263, 175] width 295 height 248
type textarea "// ========================== // RACK KIT VISIBILITY BASED ON TRAY SIDES SELECT…"
paste textarea
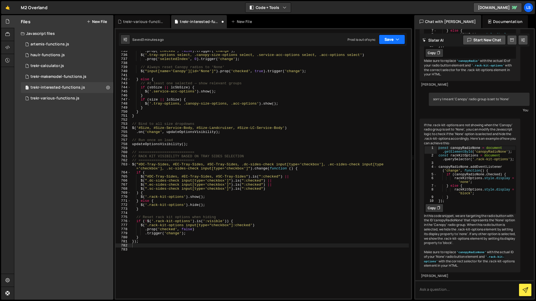
click at [387, 41] on button "Save" at bounding box center [392, 40] width 26 height 10
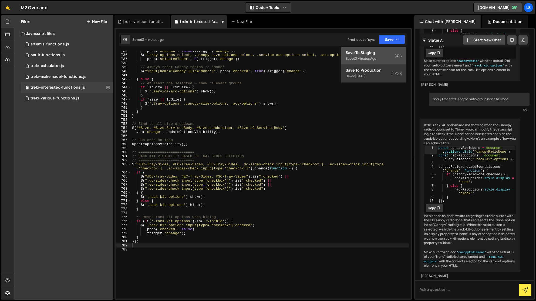
click at [371, 51] on div "Save to Staging S" at bounding box center [374, 52] width 56 height 5
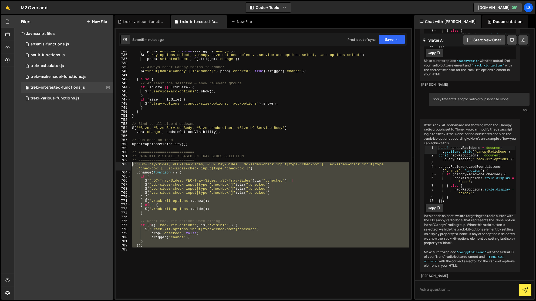
drag, startPoint x: 144, startPoint y: 249, endPoint x: 130, endPoint y: 163, distance: 86.8
click at [130, 163] on div "735 736 737 738 739 740 741 742 743 744 745 746 747 748 749 750 751 752 753 754…" at bounding box center [263, 175] width 295 height 248
type textarea "$("#DC-Tray-Sides, #EC-Tray-Sides, #SC-Tray-Sides, .dc-sides-check input[type='…"
paste textarea
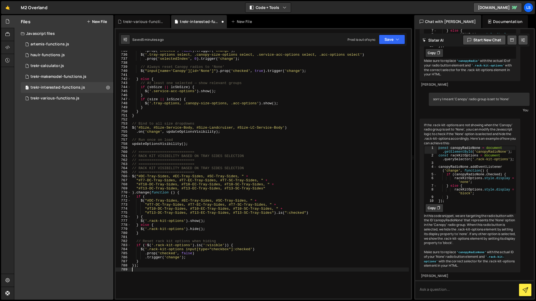
scroll to position [2984, 0]
click at [385, 36] on button "Save" at bounding box center [392, 40] width 26 height 10
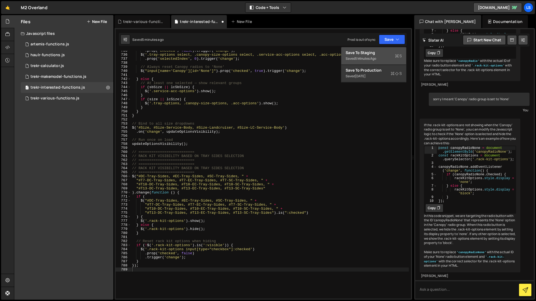
click at [372, 53] on div "Save to Staging S" at bounding box center [374, 52] width 56 height 5
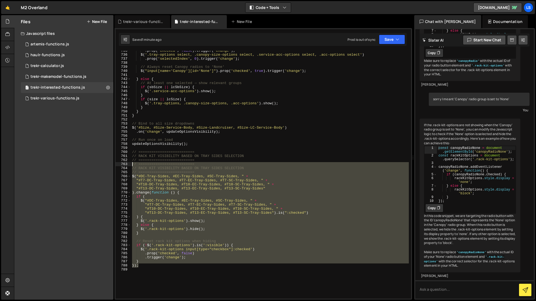
drag, startPoint x: 140, startPoint y: 265, endPoint x: 120, endPoint y: 164, distance: 103.4
click at [120, 164] on div "}); 735 736 737 738 739 740 741 742 743 744 745 746 747 748 749 750 751 752 753…" at bounding box center [263, 175] width 295 height 248
type textarea "// ========================== // RACK KIT VISIBILITY BASED ON TRAY SIDES SELECT…"
paste textarea
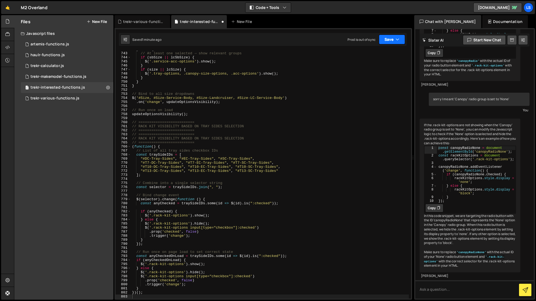
click at [388, 38] on button "Save" at bounding box center [392, 40] width 26 height 10
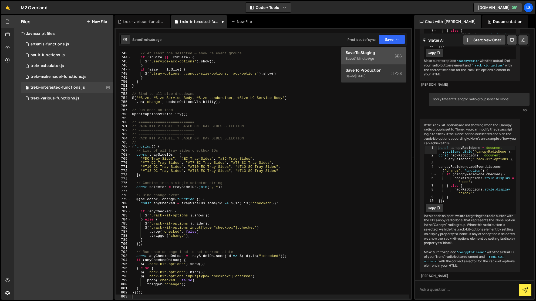
click at [365, 55] on div "Save to Staging S" at bounding box center [374, 52] width 56 height 5
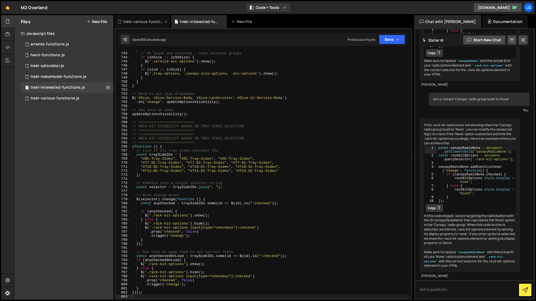
click at [145, 21] on div "trekr-various-functions.js" at bounding box center [143, 21] width 41 height 5
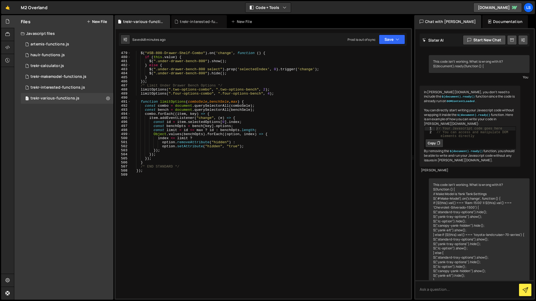
click at [216, 153] on div "}) ; $ ( "#SB-800-Drawer-Shelf-Combo" ) . on ( 'change' , function ( ) { if ( t…" at bounding box center [270, 175] width 278 height 256
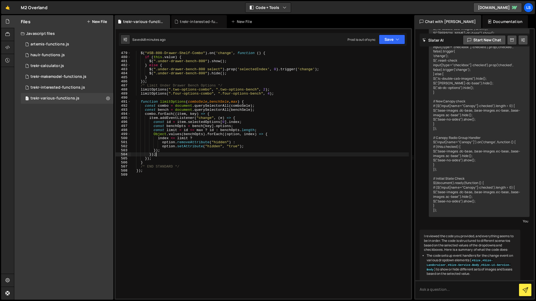
scroll to position [9331, 0]
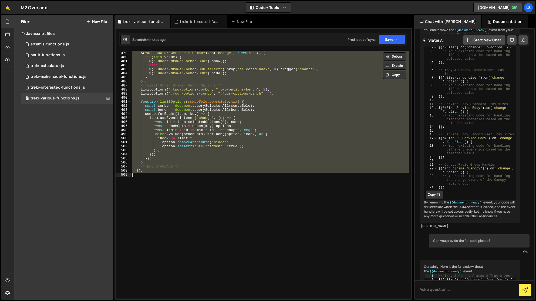
click at [179, 153] on div "}) ; $ ( "#SB-800-Drawer-Shelf-Combo" ) . on ( 'change' , function ( ) { if ( t…" at bounding box center [270, 175] width 278 height 248
type textarea "});"
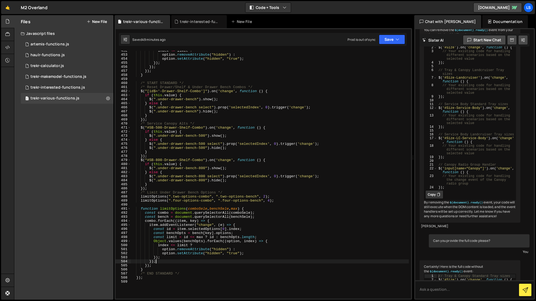
scroll to position [1874, 0]
click at [196, 20] on div "trekr-interested-functions.js" at bounding box center [200, 21] width 41 height 5
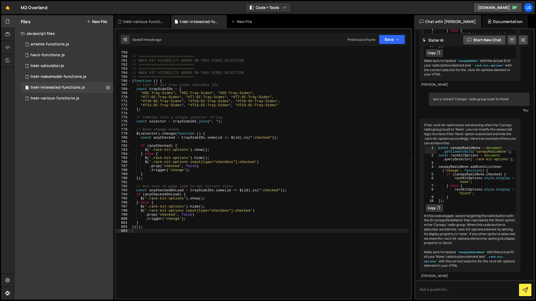
scroll to position [3079, 0]
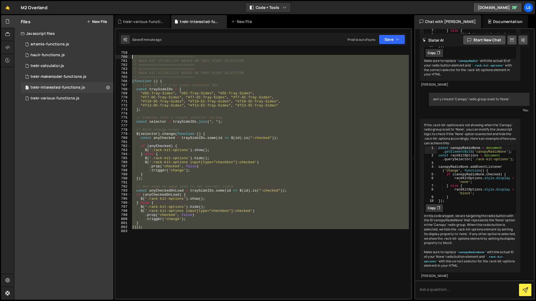
drag, startPoint x: 137, startPoint y: 222, endPoint x: 150, endPoint y: 84, distance: 138.8
click at [128, 57] on div "759 760 761 762 763 764 765 766 767 768 769 770 771 772 773 774 775 776 777 778…" at bounding box center [263, 175] width 295 height 248
paste textarea "});"
type textarea "});"
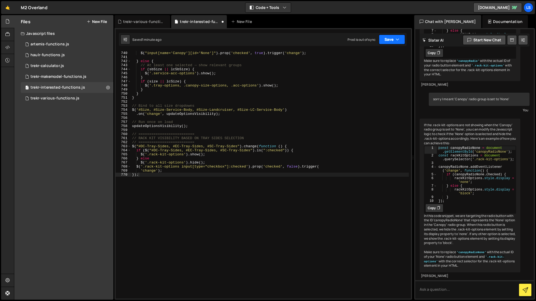
click at [391, 41] on button "Save" at bounding box center [392, 40] width 26 height 10
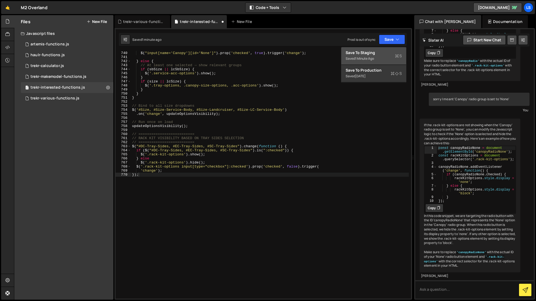
click at [365, 55] on div "Save to Staging S" at bounding box center [374, 52] width 56 height 5
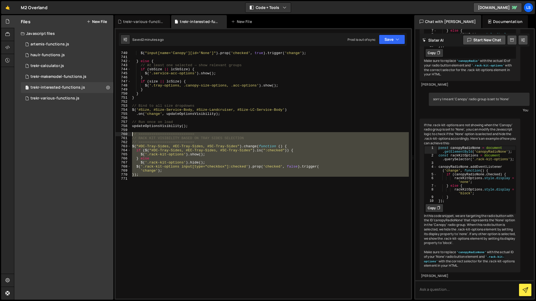
drag, startPoint x: 146, startPoint y: 177, endPoint x: 122, endPoint y: 134, distance: 49.1
click at [122, 134] on div "739 740 741 742 743 744 745 746 747 748 749 750 751 752 753 754 755 756 757 758…" at bounding box center [263, 175] width 295 height 248
type textarea "// ========================== // RACK KIT VISIBILITY BASED ON TRAY SIDES SELECT…"
paste textarea
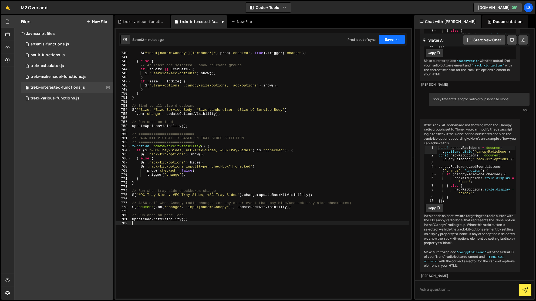
click at [389, 40] on button "Save" at bounding box center [392, 40] width 26 height 10
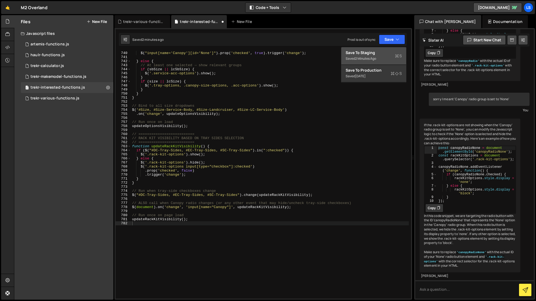
click at [357, 52] on div "Save to Staging S" at bounding box center [374, 52] width 56 height 5
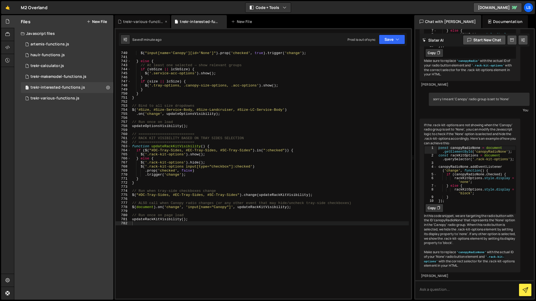
click at [142, 24] on div "trekr-various-functions.js" at bounding box center [143, 21] width 41 height 5
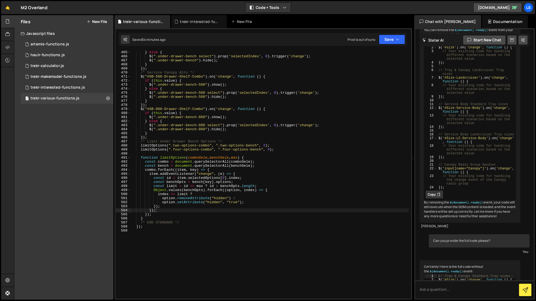
scroll to position [1981, 0]
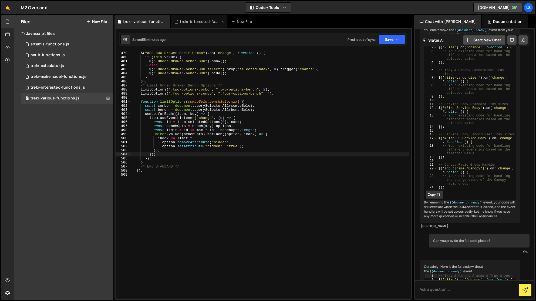
click at [196, 23] on div "trekr-interested-functions.js" at bounding box center [200, 21] width 41 height 5
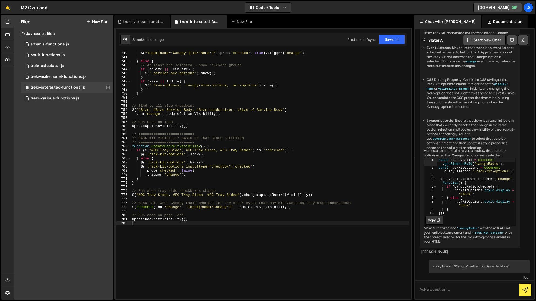
scroll to position [268, 0]
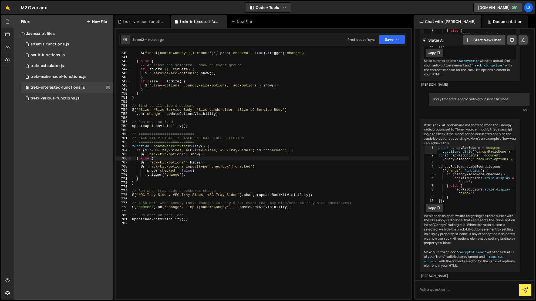
click at [236, 157] on div "// Always reset Canopy radios to 'None' $ ( "input[name='Canopy'][id='None']" )…" at bounding box center [270, 175] width 278 height 256
type textarea "updateRackKitVisibility();"
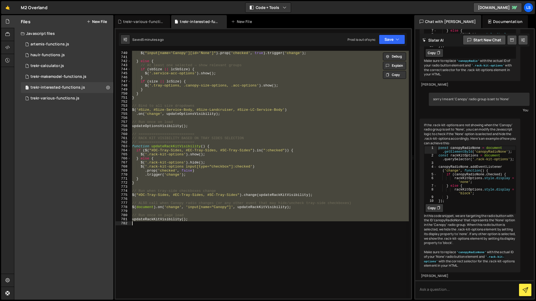
click at [177, 240] on div "// Always reset Canopy radios to 'None' $ ( "input[name='Canopy'][id='None']" )…" at bounding box center [270, 175] width 278 height 248
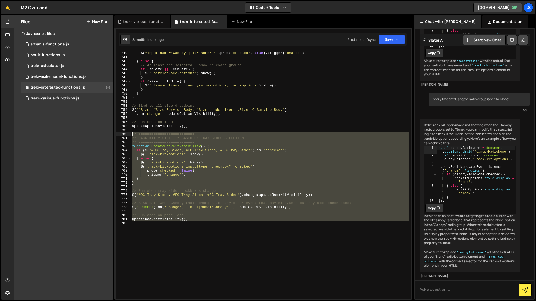
drag, startPoint x: 137, startPoint y: 227, endPoint x: 127, endPoint y: 132, distance: 95.9
click at [127, 132] on div "739 740 741 742 743 744 745 746 747 748 749 750 751 752 753 754 755 756 757 758…" at bounding box center [263, 175] width 295 height 248
type textarea "// ========================== // RACK KIT VISIBILITY BASED ON TRAY SIDES SELECT…"
paste textarea
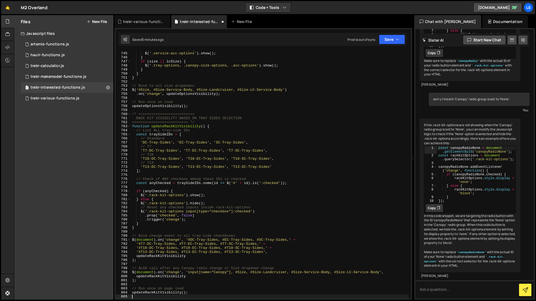
scroll to position [3021, 0]
click at [388, 41] on button "Save" at bounding box center [392, 40] width 26 height 10
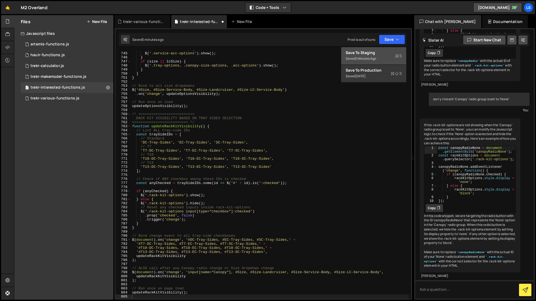
click at [371, 52] on div "Save to Staging S" at bounding box center [374, 52] width 56 height 5
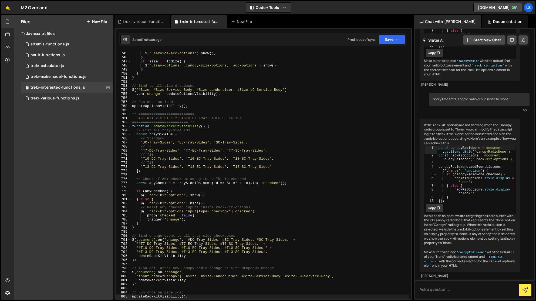
scroll to position [3147, 0]
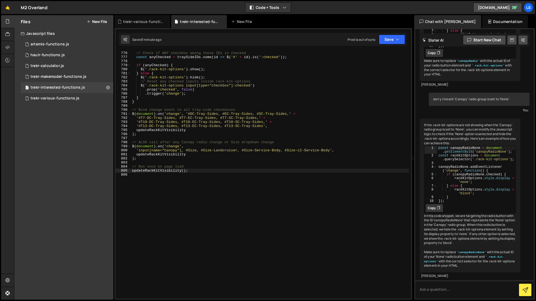
click at [161, 178] on div "// Check if ANY checkbox among these IDs is checked const anyChecked = traySide…" at bounding box center [270, 175] width 278 height 256
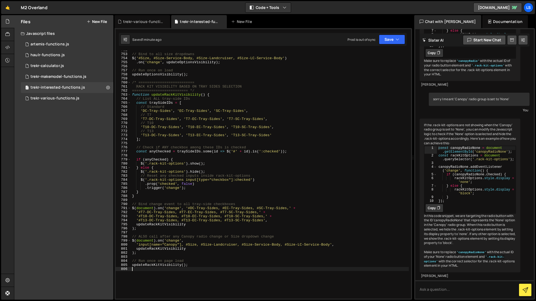
scroll to position [3053, 0]
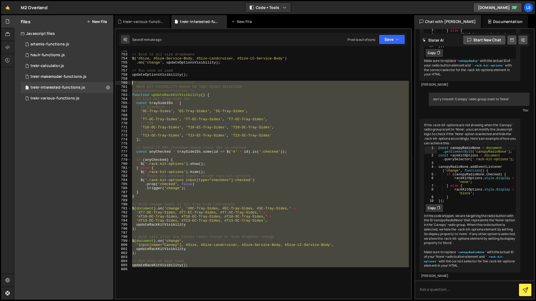
drag, startPoint x: 136, startPoint y: 266, endPoint x: 124, endPoint y: 83, distance: 183.2
click at [124, 83] on div "752 753 754 755 756 757 758 759 760 761 762 763 764 765 766 767 768 769 770 771…" at bounding box center [263, 175] width 295 height 248
paste textarea "});"
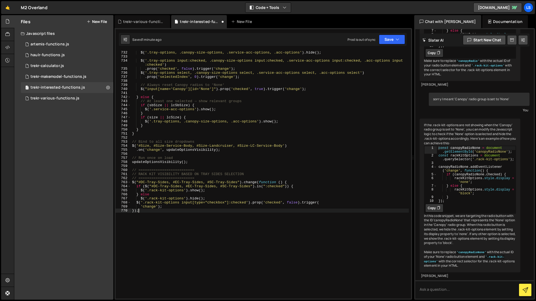
scroll to position [2966, 0]
click at [381, 39] on button "Save" at bounding box center [392, 40] width 26 height 10
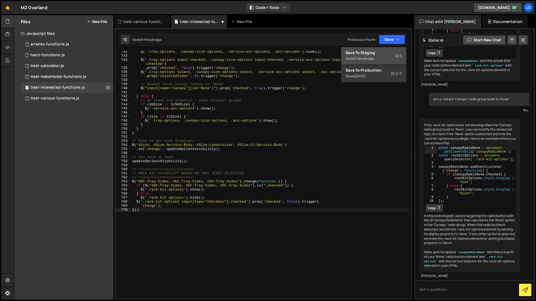
click at [368, 53] on div "Save to Staging S" at bounding box center [374, 52] width 56 height 5
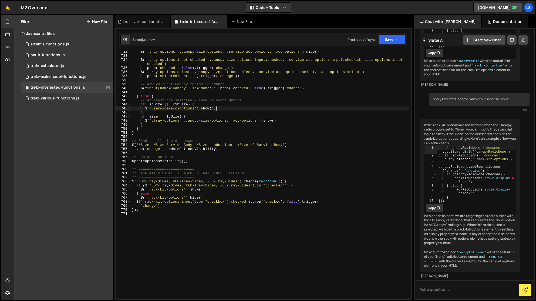
click at [267, 107] on div "$ ( '.tray-options, .canopy-size-options, .service-acc-options, .acc-options' )…" at bounding box center [270, 178] width 278 height 256
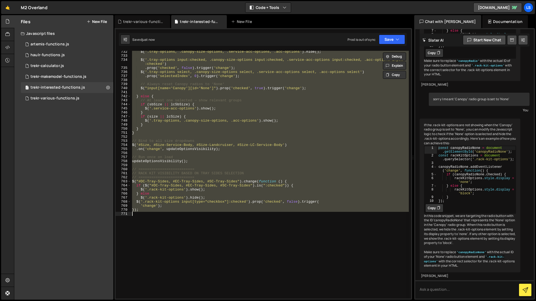
click at [267, 107] on div "$ ( '.tray-options, .canopy-size-options, .service-acc-options, .acc-options' )…" at bounding box center [270, 175] width 278 height 248
type textarea "$('.service-acc-options').show();"
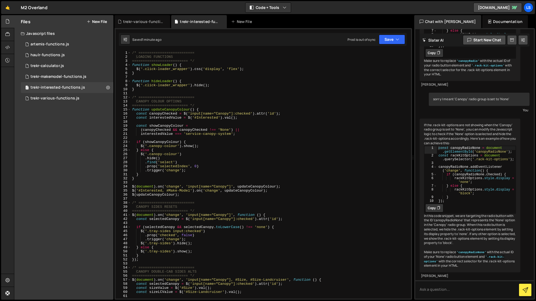
scroll to position [0, 0]
click at [139, 21] on div "trekr-various-functions.js" at bounding box center [143, 21] width 41 height 5
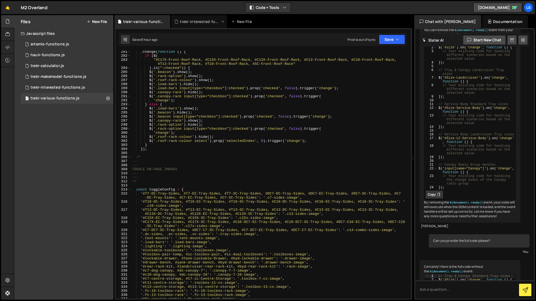
scroll to position [1188, 0]
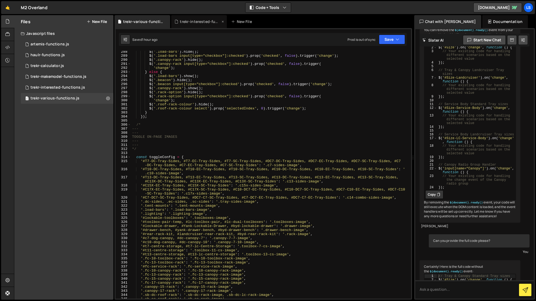
click at [200, 22] on div "trekr-interested-functions.js" at bounding box center [200, 21] width 41 height 5
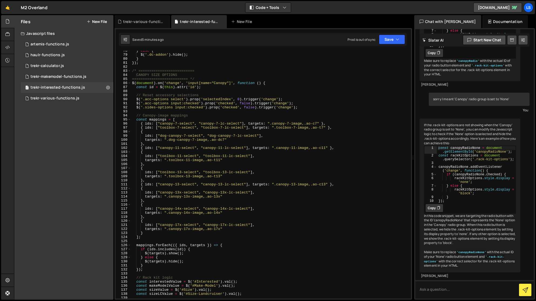
scroll to position [351, 0]
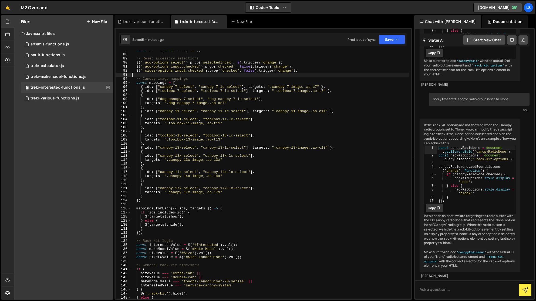
click at [265, 76] on div "const id = $ ( this ) . attr ( 'id' ) ; // Reset accessory selections $ ( '.acc…" at bounding box center [270, 176] width 278 height 256
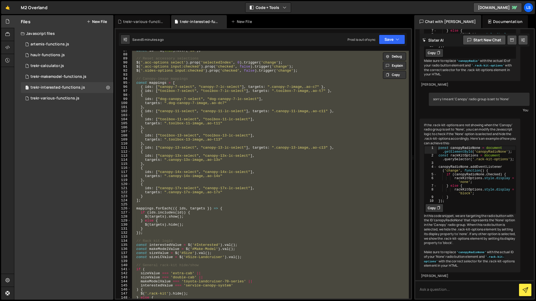
click at [230, 80] on div "const id = $ ( this ) . attr ( 'id' ) ; // Reset accessory selections $ ( '.acc…" at bounding box center [270, 175] width 278 height 248
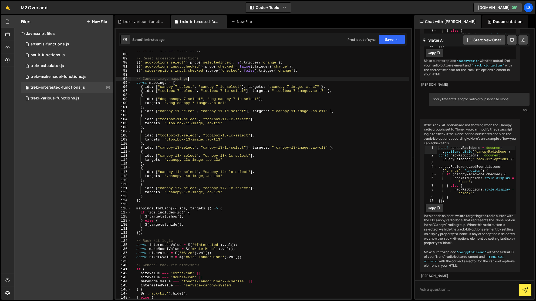
click at [207, 90] on div "const id = $ ( this ) . attr ( 'id' ) ; // Reset accessory selections $ ( '.acc…" at bounding box center [270, 176] width 278 height 256
type textarea "});"
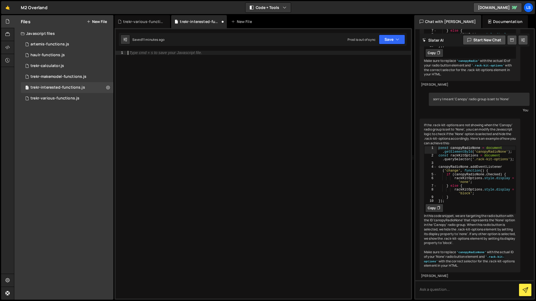
scroll to position [2714, 0]
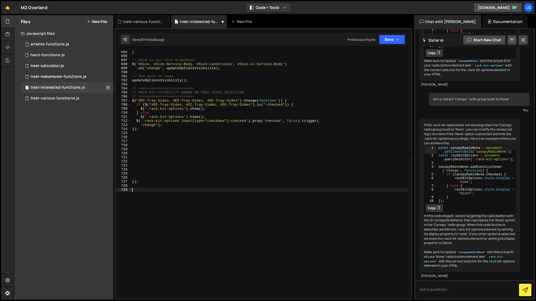
click at [149, 170] on div "} // Bind to all size dropdowns $ ( '#Size, #Size-Service-Body, #Size-Landcruis…" at bounding box center [270, 178] width 278 height 256
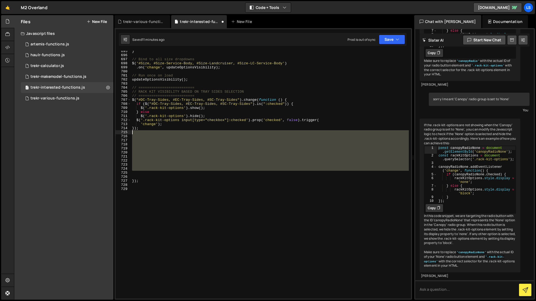
drag, startPoint x: 145, startPoint y: 172, endPoint x: 132, endPoint y: 134, distance: 40.1
click at [132, 134] on div "} // Bind to all size dropdowns $ ( '#Size, #Size-Service-Body, #Size-Landcruis…" at bounding box center [270, 177] width 278 height 256
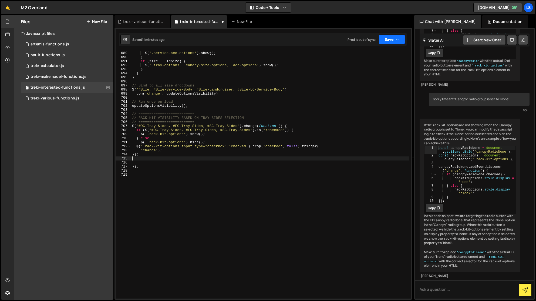
click at [383, 40] on button "Save" at bounding box center [392, 40] width 26 height 10
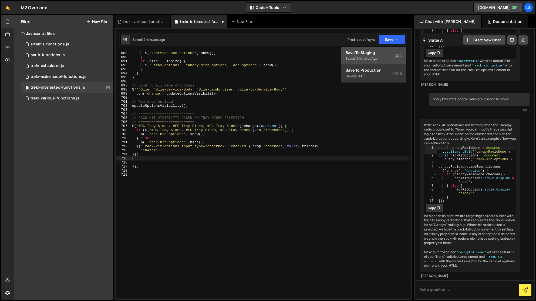
click at [364, 55] on div "Saved 12 minutes ago" at bounding box center [374, 58] width 56 height 6
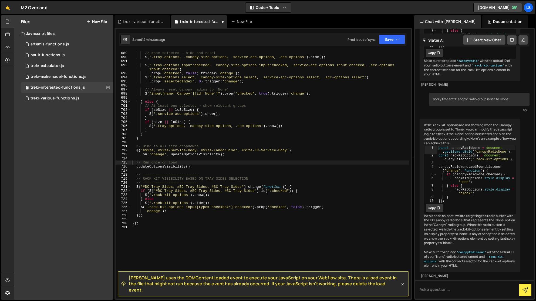
scroll to position [2791, 0]
type textarea "});"
drag, startPoint x: 142, startPoint y: 224, endPoint x: 126, endPoint y: 223, distance: 16.2
click at [126, 223] on div "}); 688 689 690 691 692 693 694 695 696 697 698 699 700 701 702 703 704 705 706…" at bounding box center [263, 175] width 295 height 248
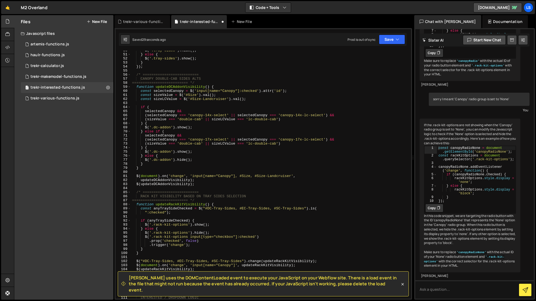
scroll to position [0, 0]
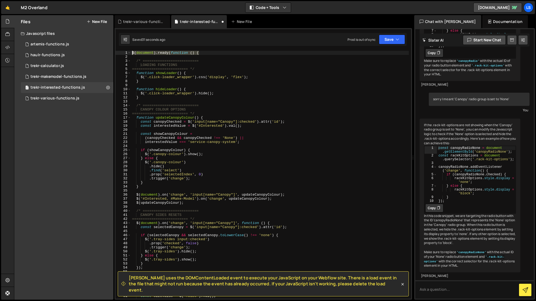
drag, startPoint x: 200, startPoint y: 53, endPoint x: 127, endPoint y: 51, distance: 73.8
click at [126, 51] on div "1 2 3 4 5 6 7 8 9 10 11 12 13 14 15 16 17 18 19 20 21 22 23 24 25 26 27 28 29 3…" at bounding box center [263, 175] width 295 height 248
type textarea "$(document).ready(function () {"
click at [394, 36] on button "Save" at bounding box center [392, 40] width 26 height 10
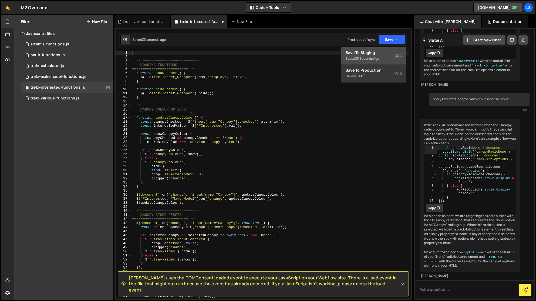
click at [370, 52] on div "Save to Staging S" at bounding box center [374, 52] width 56 height 5
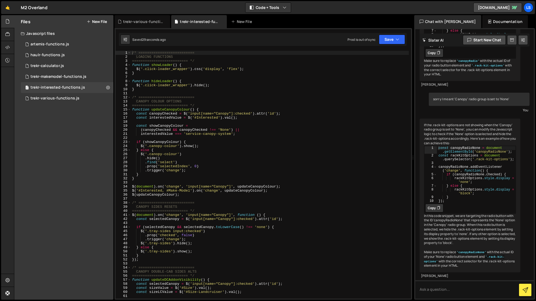
click at [245, 120] on div "/* ========================== LOADING FUNCTIONS ========================== */ f…" at bounding box center [270, 179] width 278 height 256
type textarea "});"
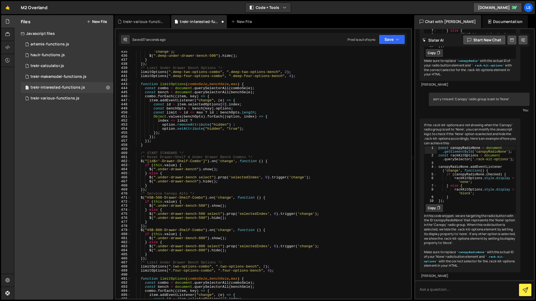
scroll to position [1786, 0]
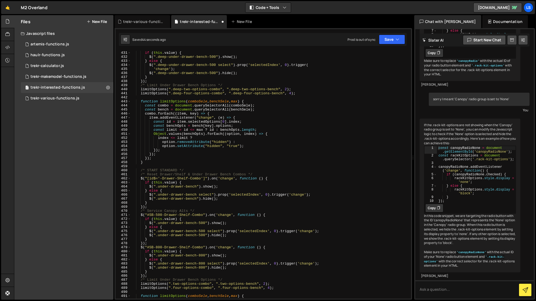
click at [243, 137] on div "if ( this . value ) { $ ( ".deep-under-drawer-bench-500" ) . show ( ) ; } else …" at bounding box center [270, 179] width 278 height 256
type textarea "});"
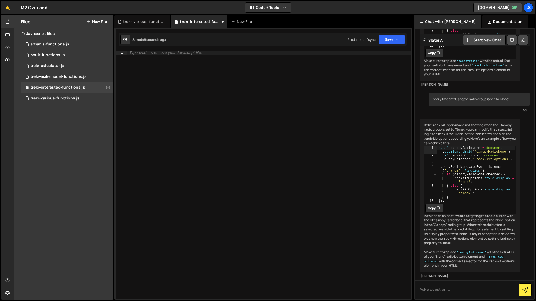
scroll to position [2884, 0]
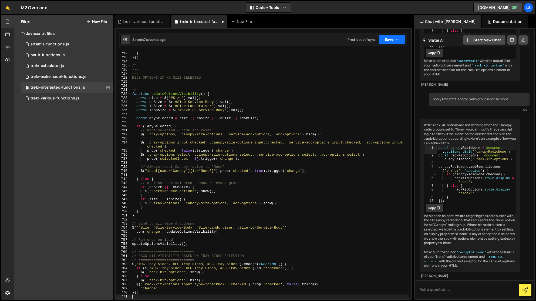
click at [386, 41] on button "Save" at bounding box center [392, 40] width 26 height 10
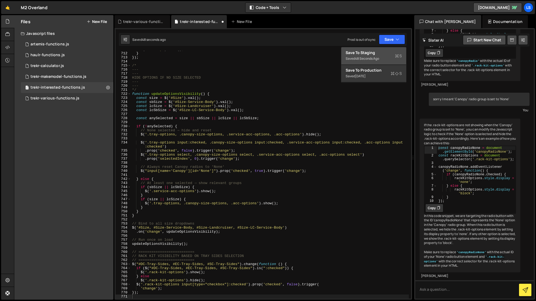
click at [367, 55] on div "Save to Staging S" at bounding box center [374, 52] width 56 height 5
